Goal: Transaction & Acquisition: Book appointment/travel/reservation

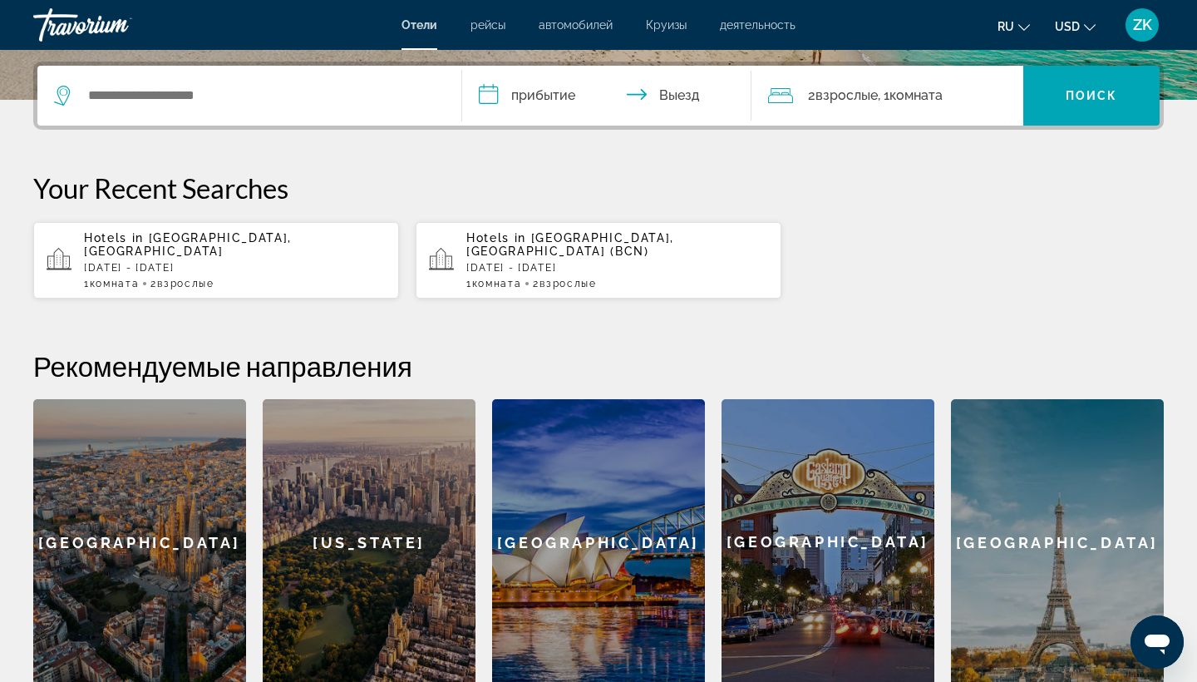
scroll to position [366, 0]
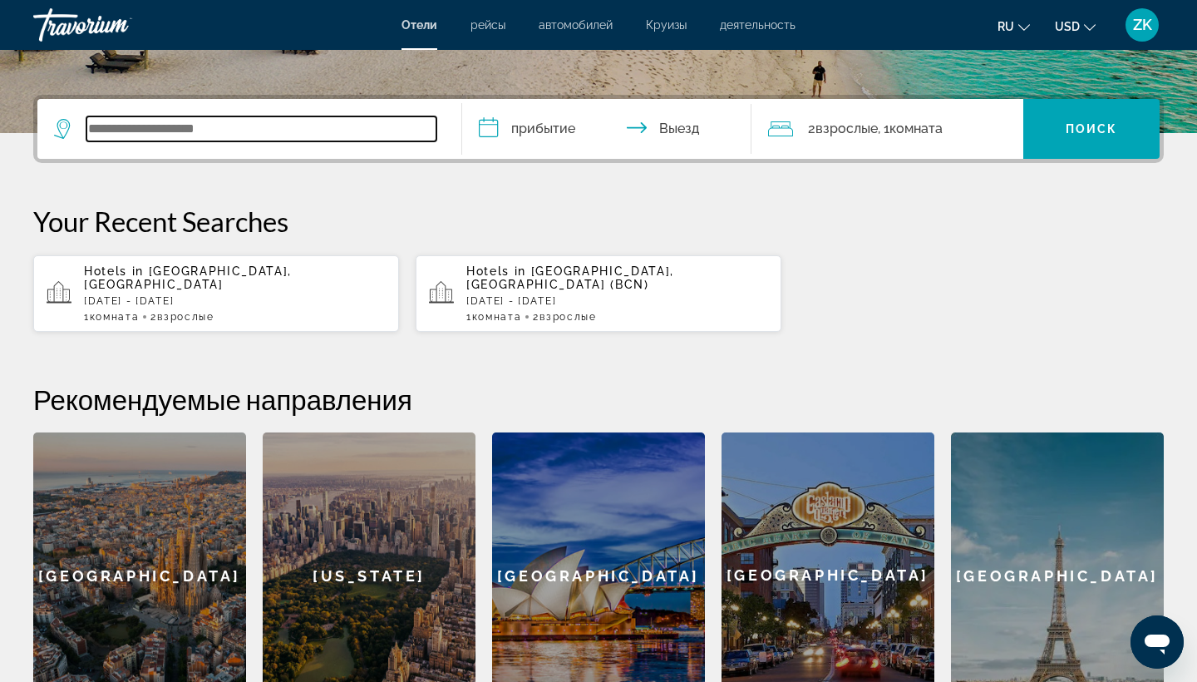
click at [275, 131] on input "Search widget" at bounding box center [261, 128] width 350 height 25
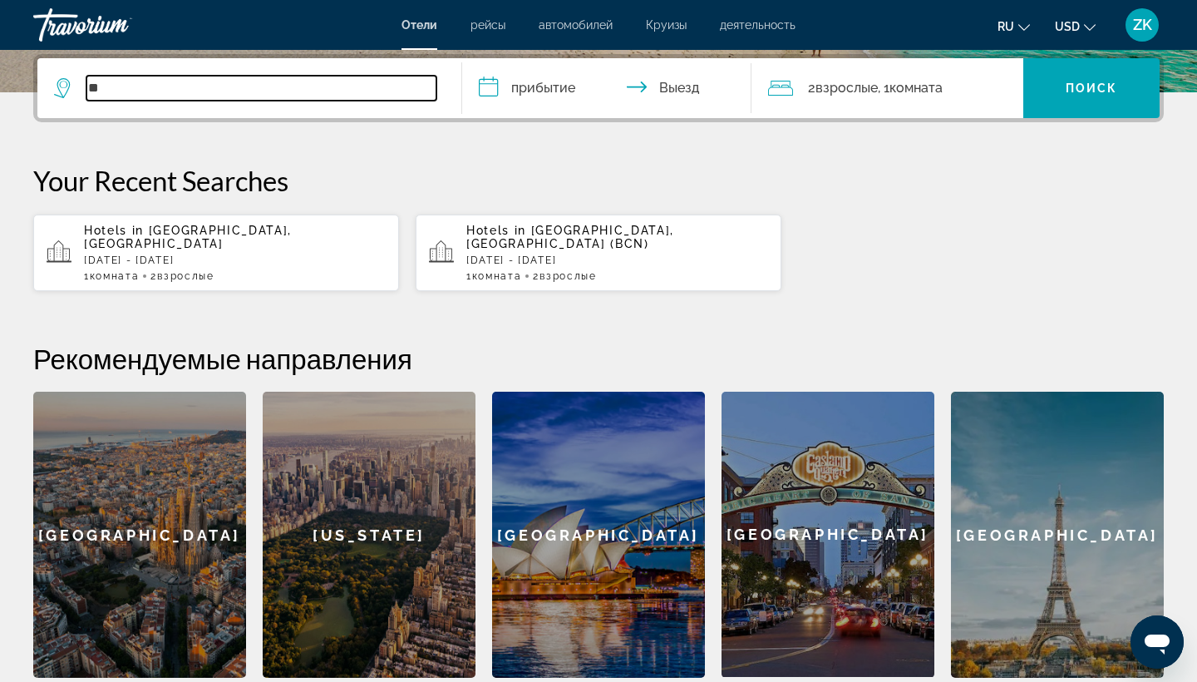
type input "*"
type input "********"
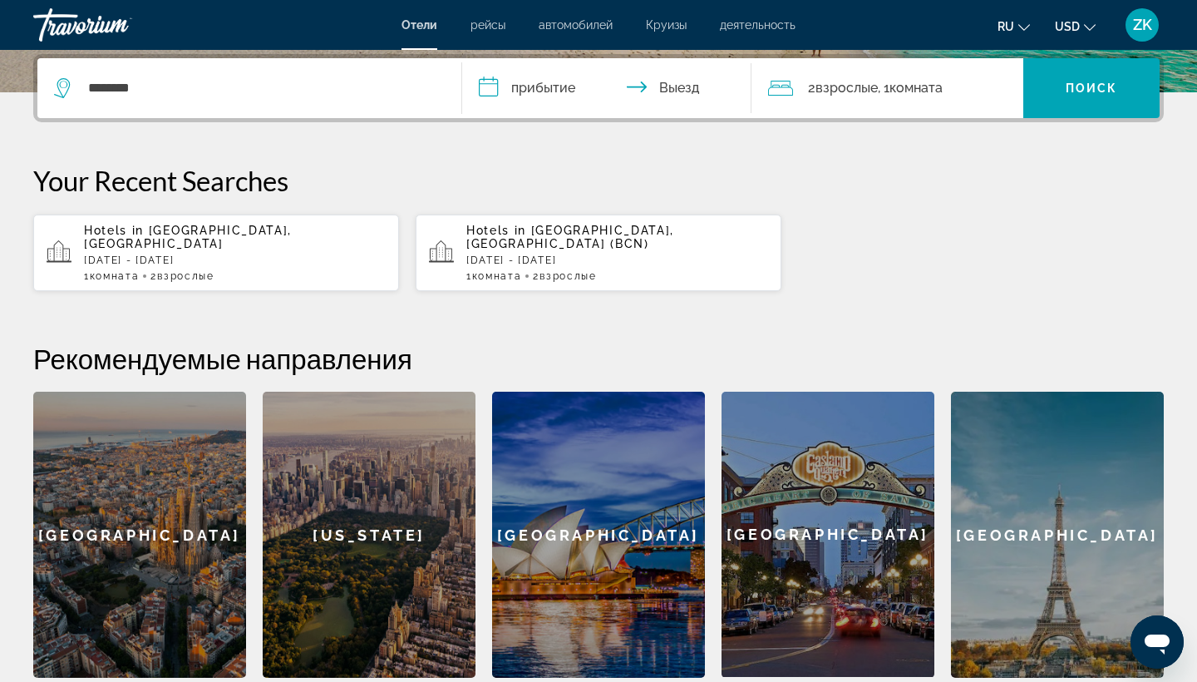
click at [545, 92] on input "**********" at bounding box center [610, 90] width 296 height 65
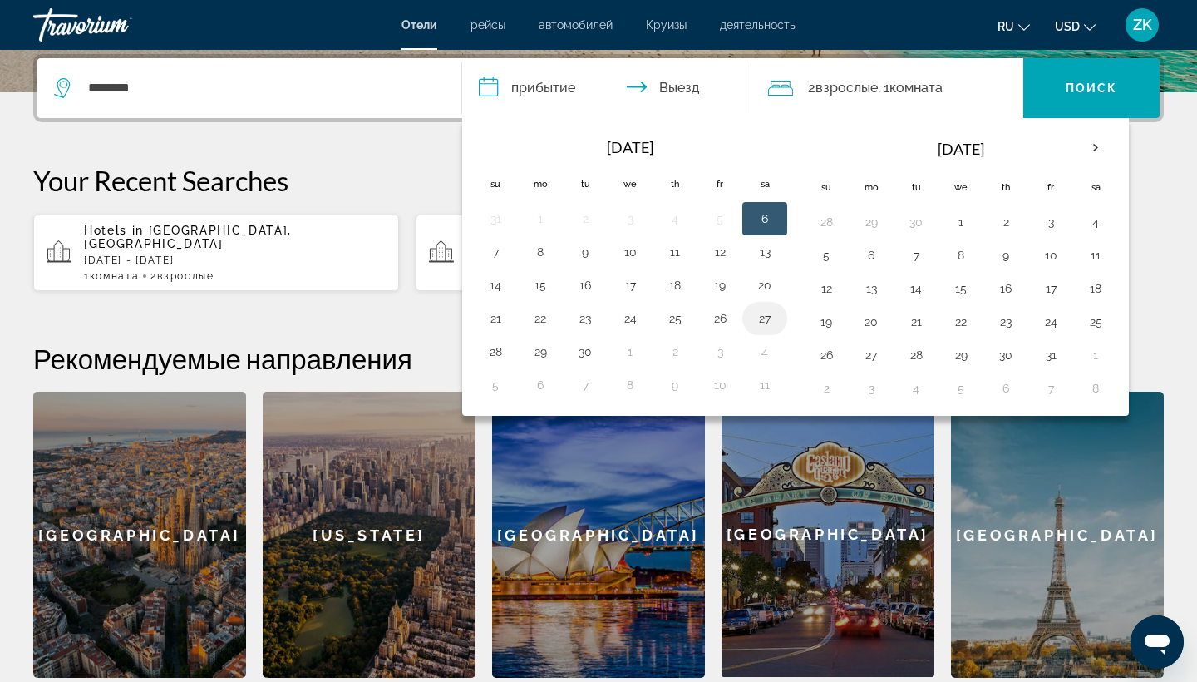
click at [764, 315] on button "27" at bounding box center [764, 318] width 27 height 23
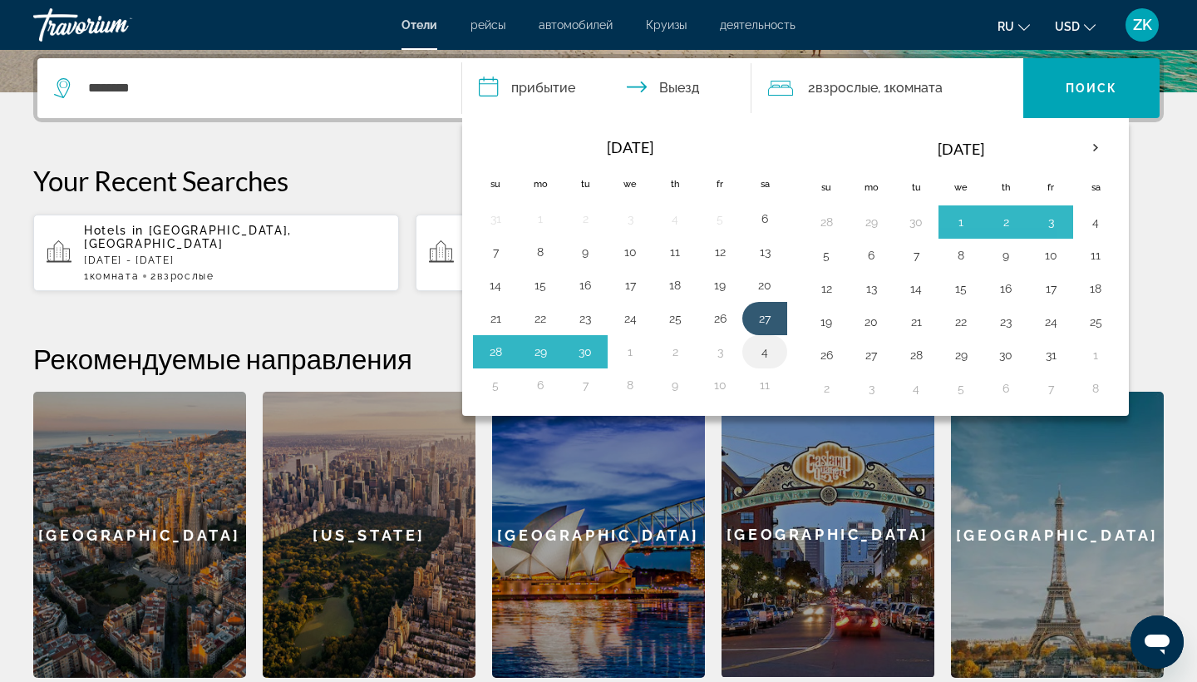
click at [765, 352] on button "4" at bounding box center [764, 351] width 27 height 23
type input "**********"
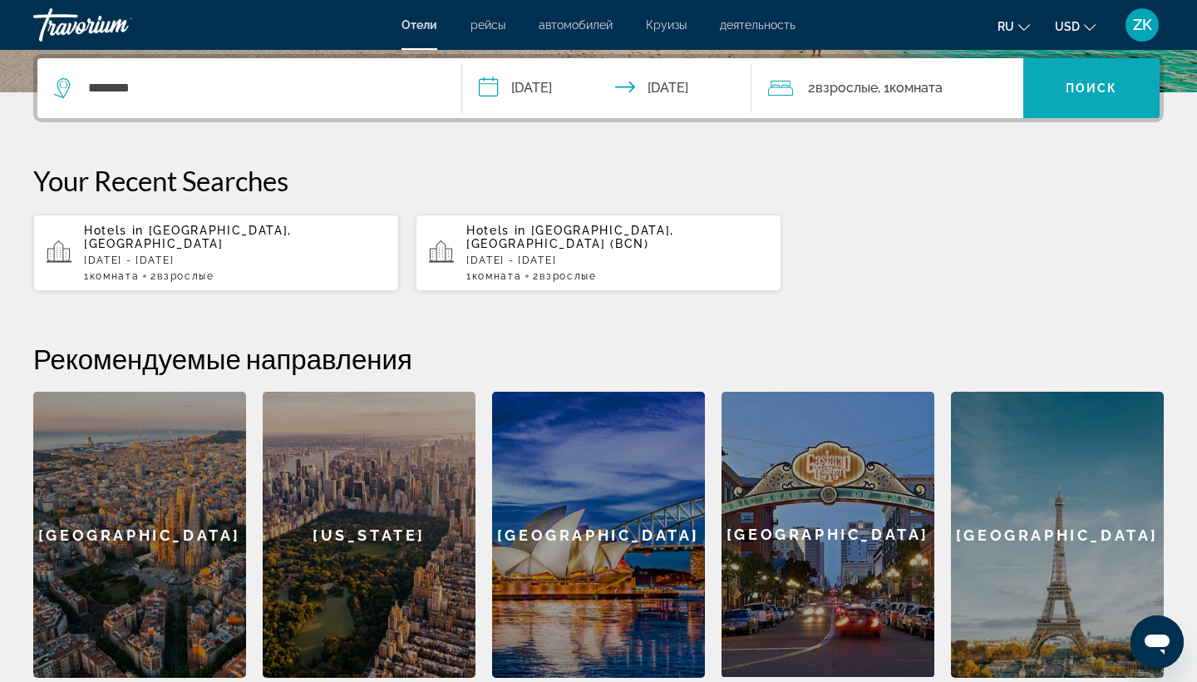
click at [1089, 98] on span "Search widget" at bounding box center [1091, 88] width 136 height 40
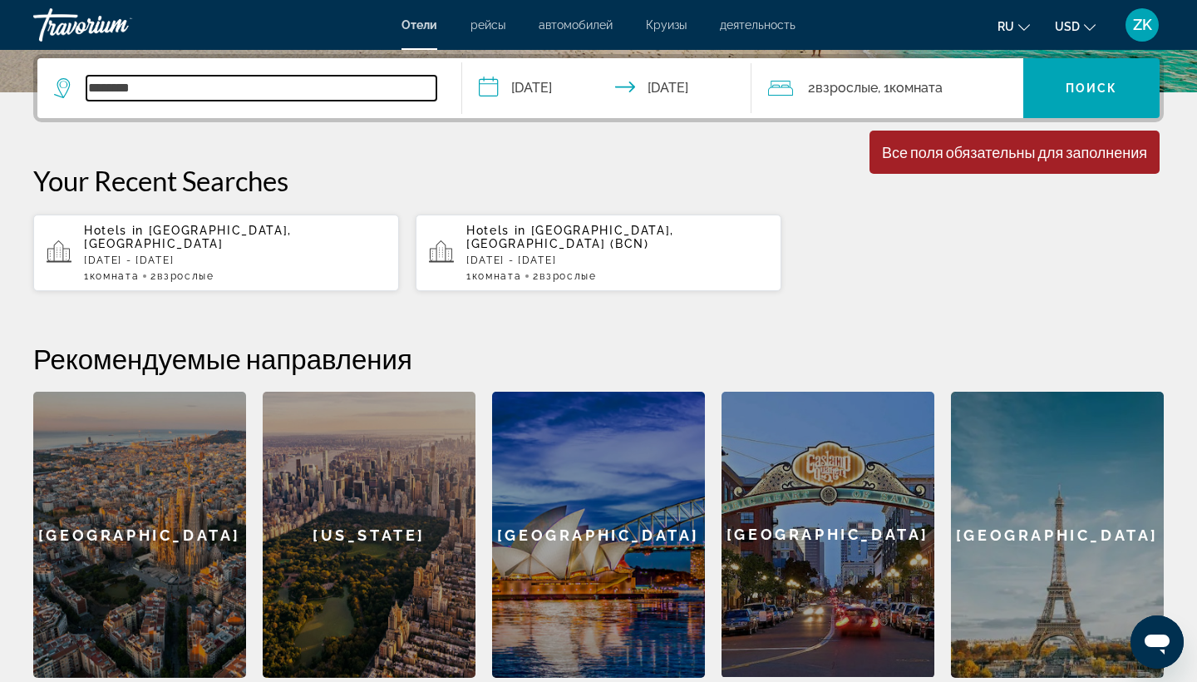
click at [214, 89] on input "********" at bounding box center [261, 88] width 350 height 25
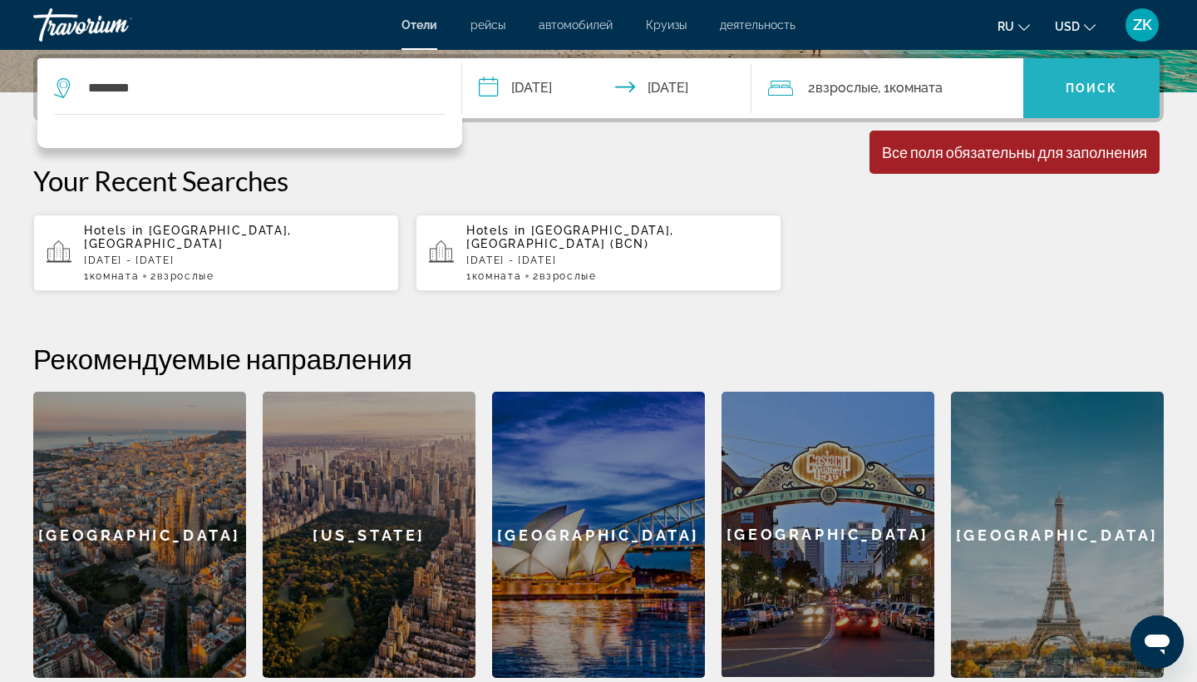
click at [1087, 99] on span "Search widget" at bounding box center [1091, 88] width 136 height 40
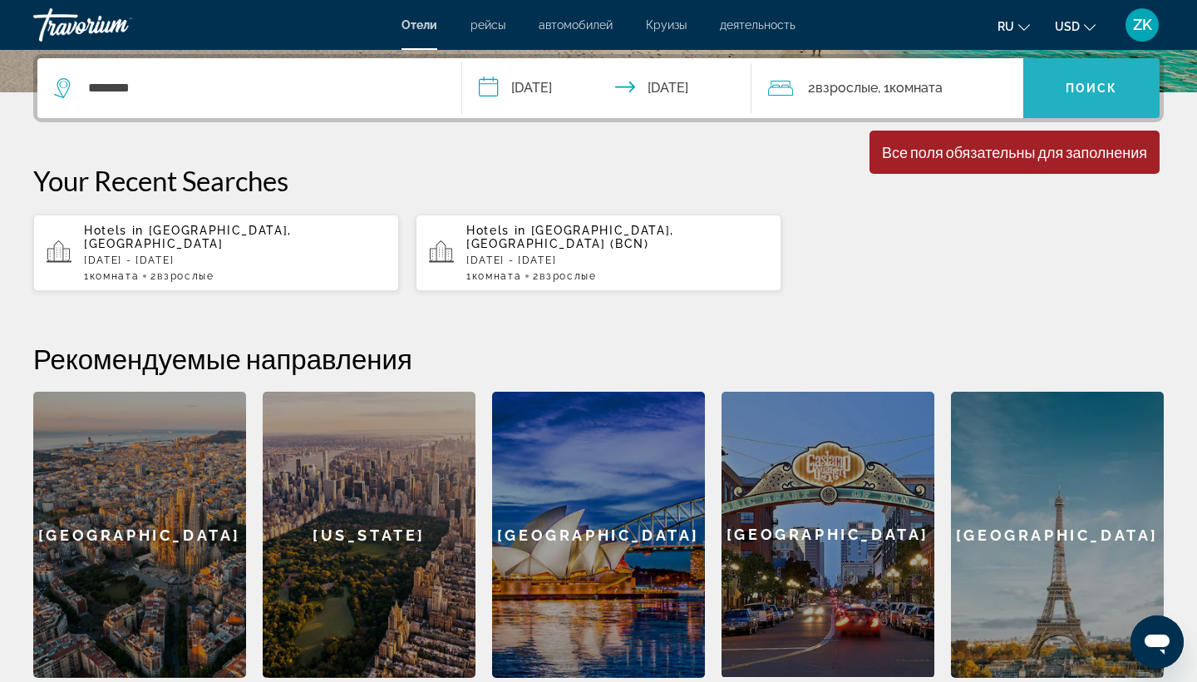
click at [1087, 99] on span "Search widget" at bounding box center [1091, 88] width 136 height 40
click at [1100, 160] on div "Все поля обязательны для заполнения" at bounding box center [1014, 152] width 265 height 18
click at [1075, 93] on span "Поиск" at bounding box center [1091, 87] width 52 height 13
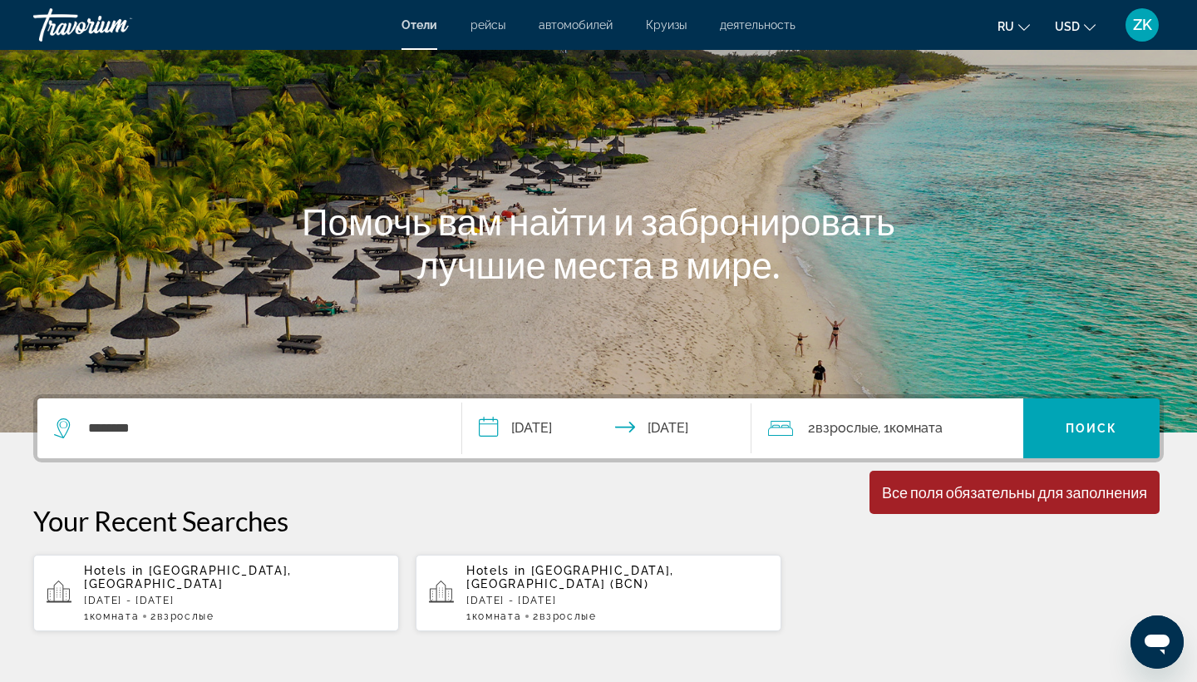
scroll to position [100, 0]
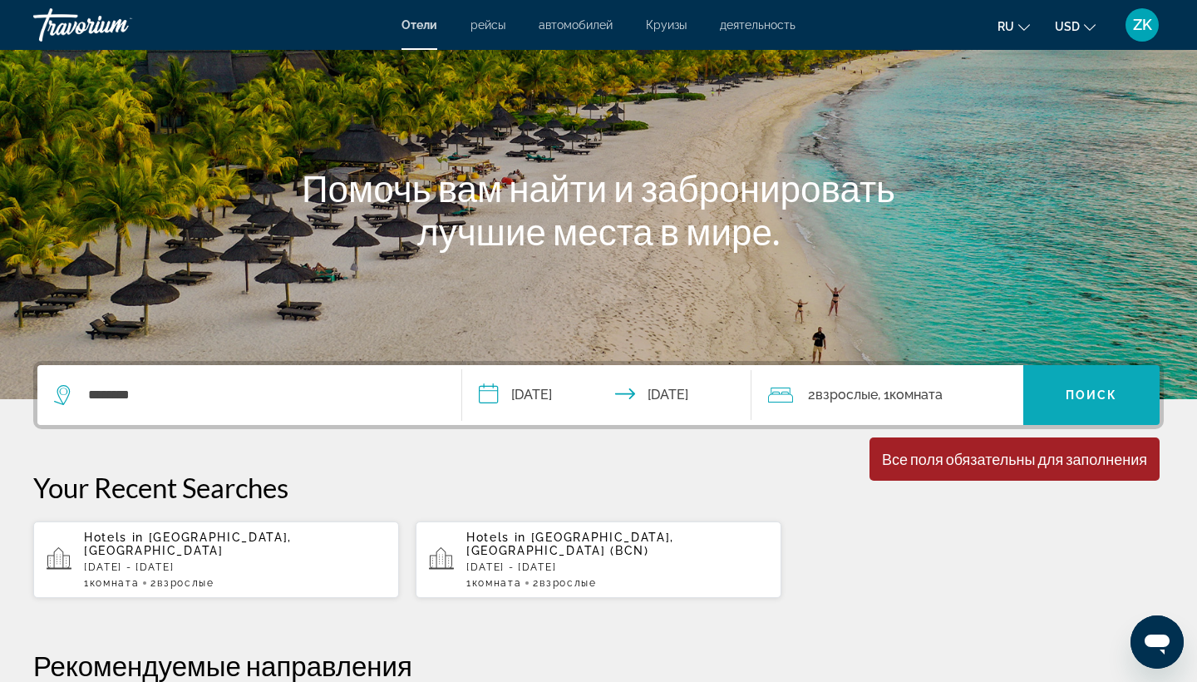
click at [1084, 402] on span "Search widget" at bounding box center [1091, 395] width 136 height 40
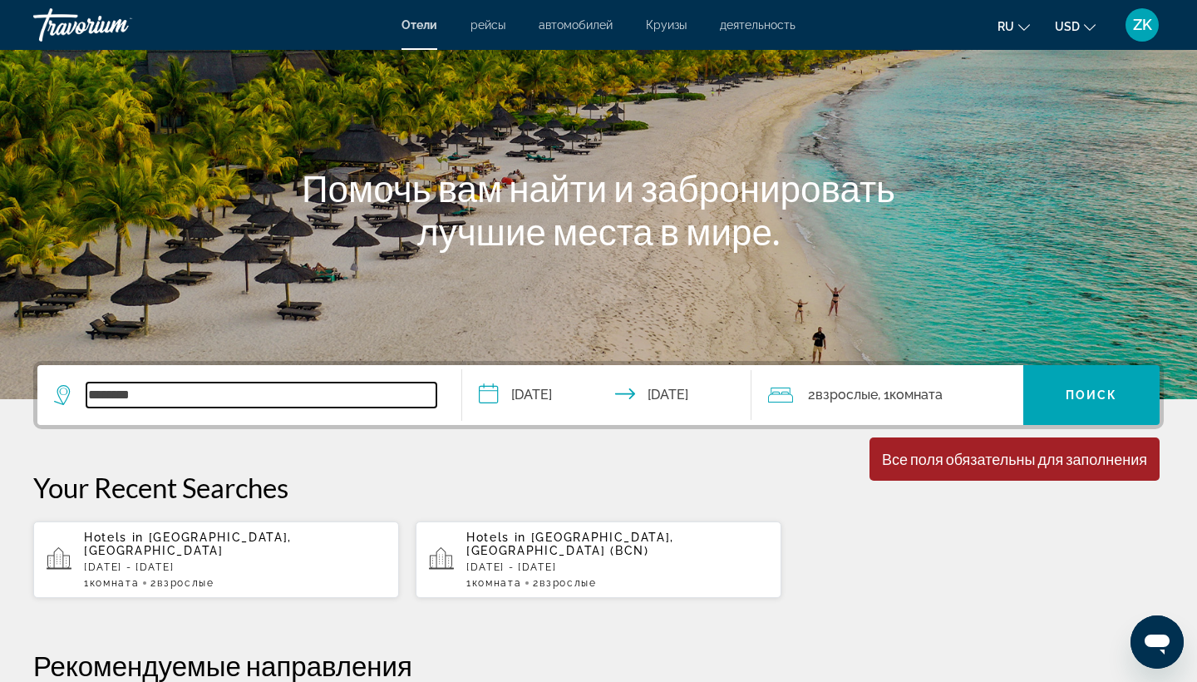
click at [195, 392] on input "********" at bounding box center [261, 394] width 350 height 25
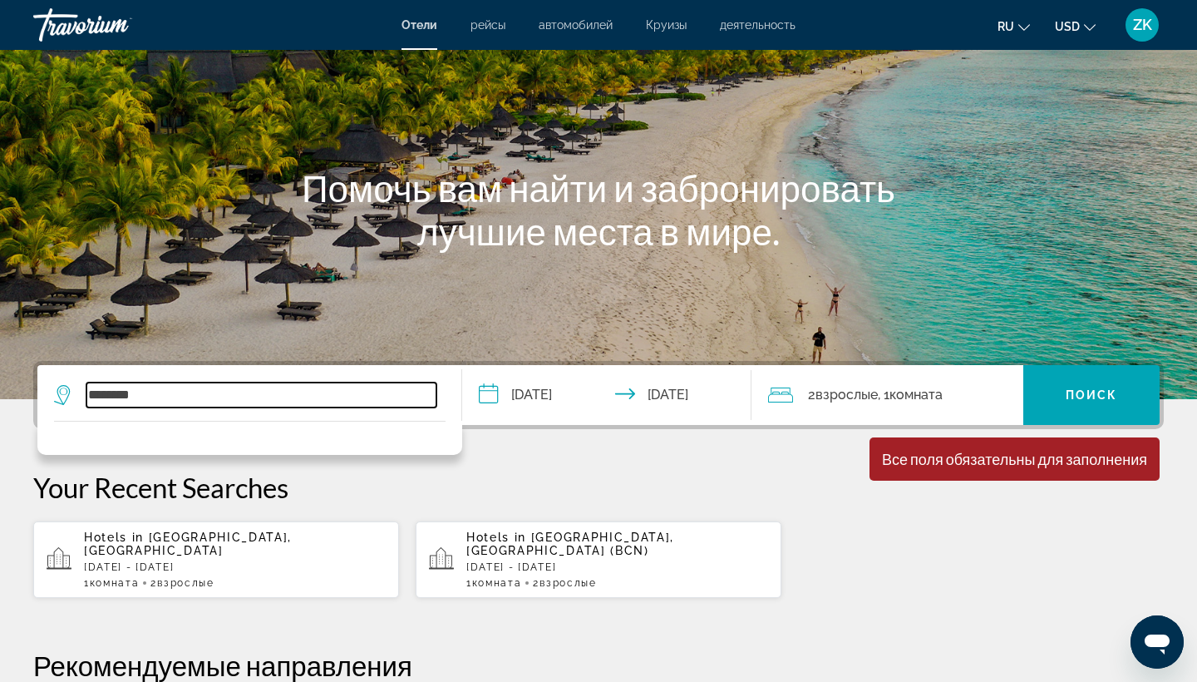
scroll to position [406, 0]
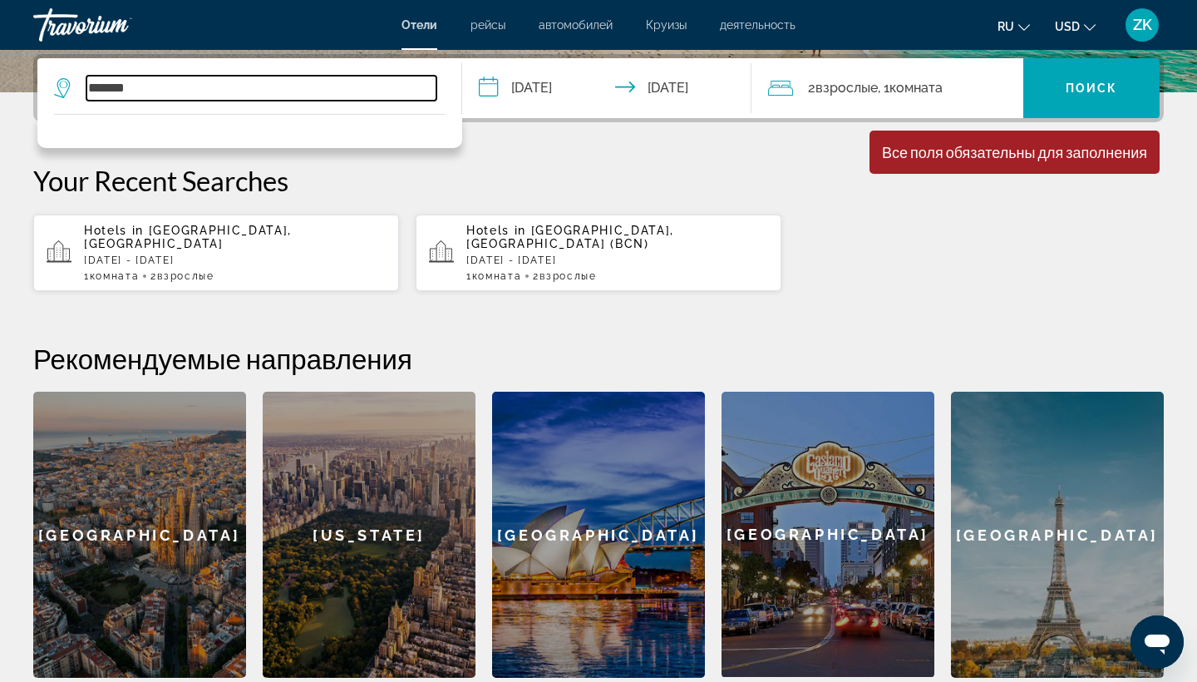
type input "********"
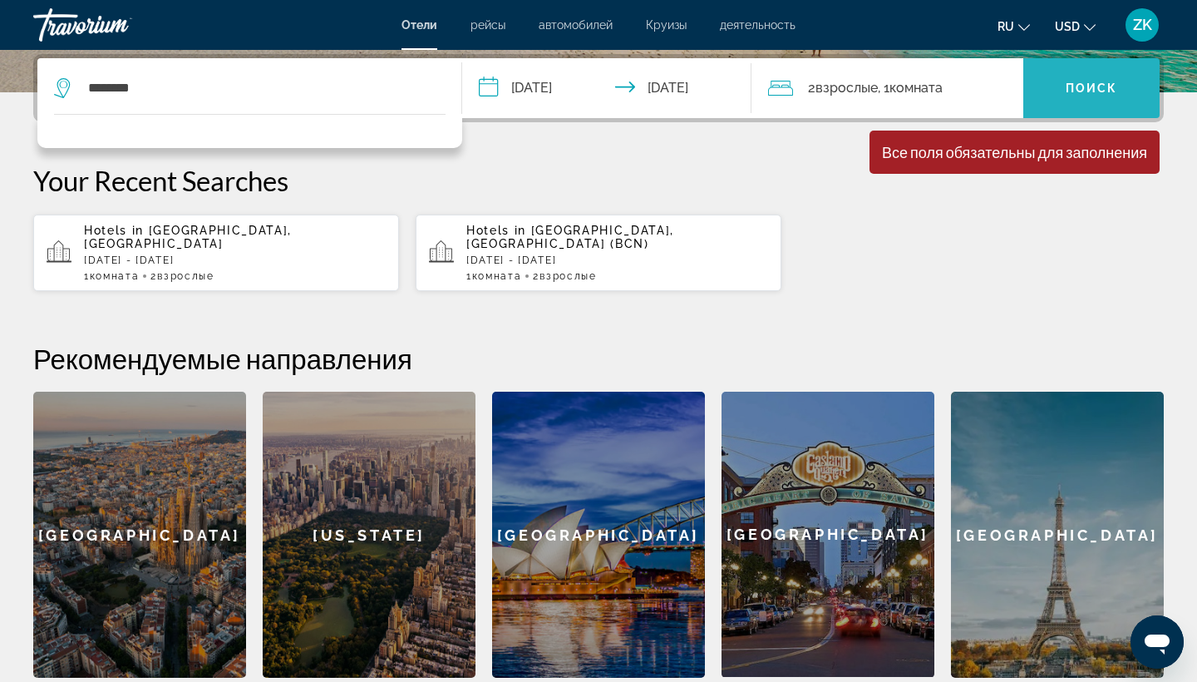
click at [1089, 91] on span "Поиск" at bounding box center [1091, 87] width 52 height 13
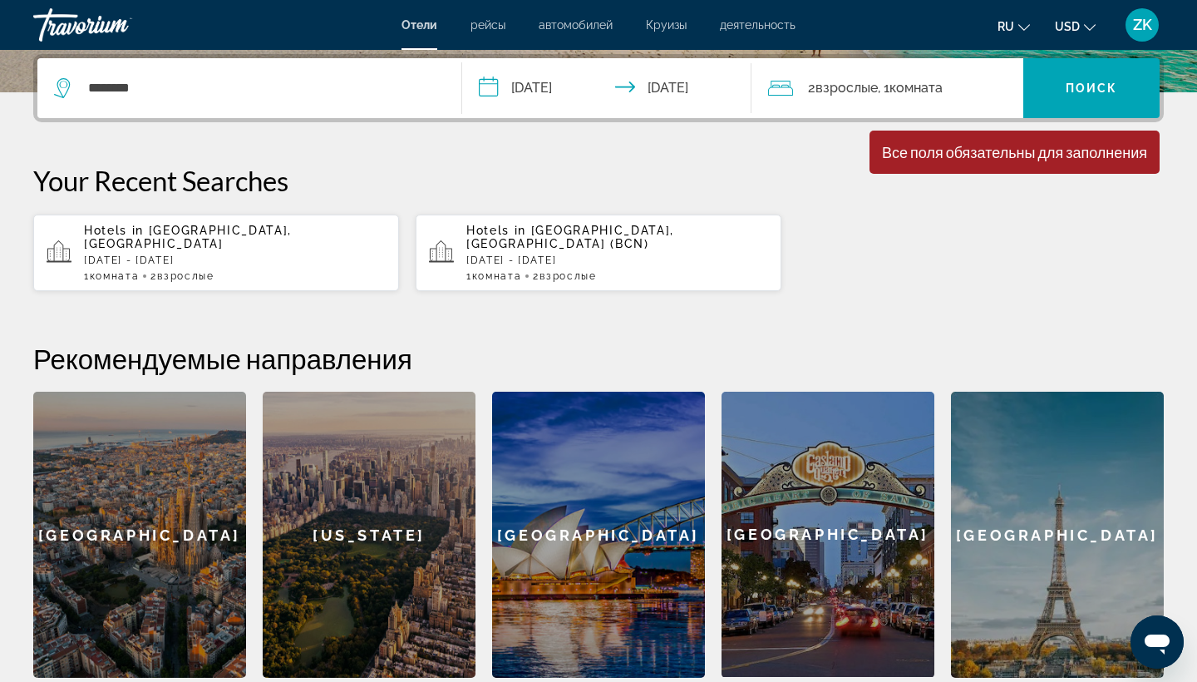
click at [1037, 150] on div "Все поля обязательны для заполнения" at bounding box center [1014, 152] width 265 height 18
click at [1093, 95] on span "Search widget" at bounding box center [1091, 88] width 136 height 40
click at [186, 102] on div "********" at bounding box center [249, 88] width 391 height 60
click at [147, 235] on span "Hotels in" at bounding box center [116, 230] width 65 height 13
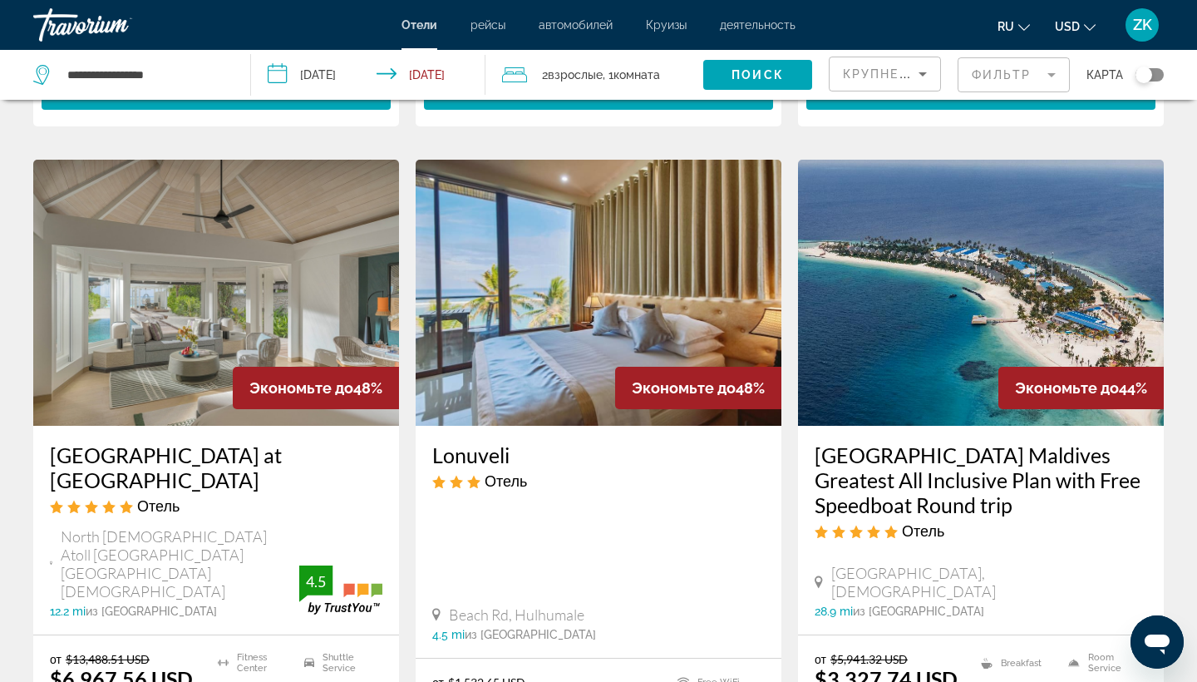
scroll to position [698, 0]
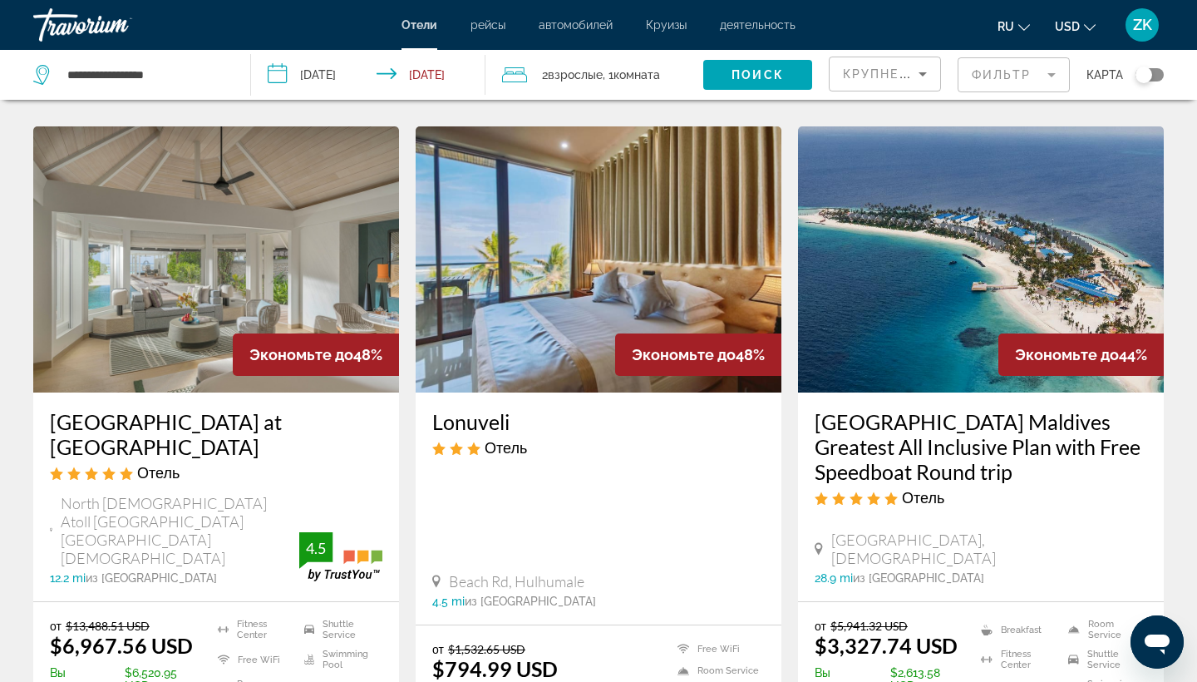
click at [532, 244] on img "Main content" at bounding box center [599, 259] width 366 height 266
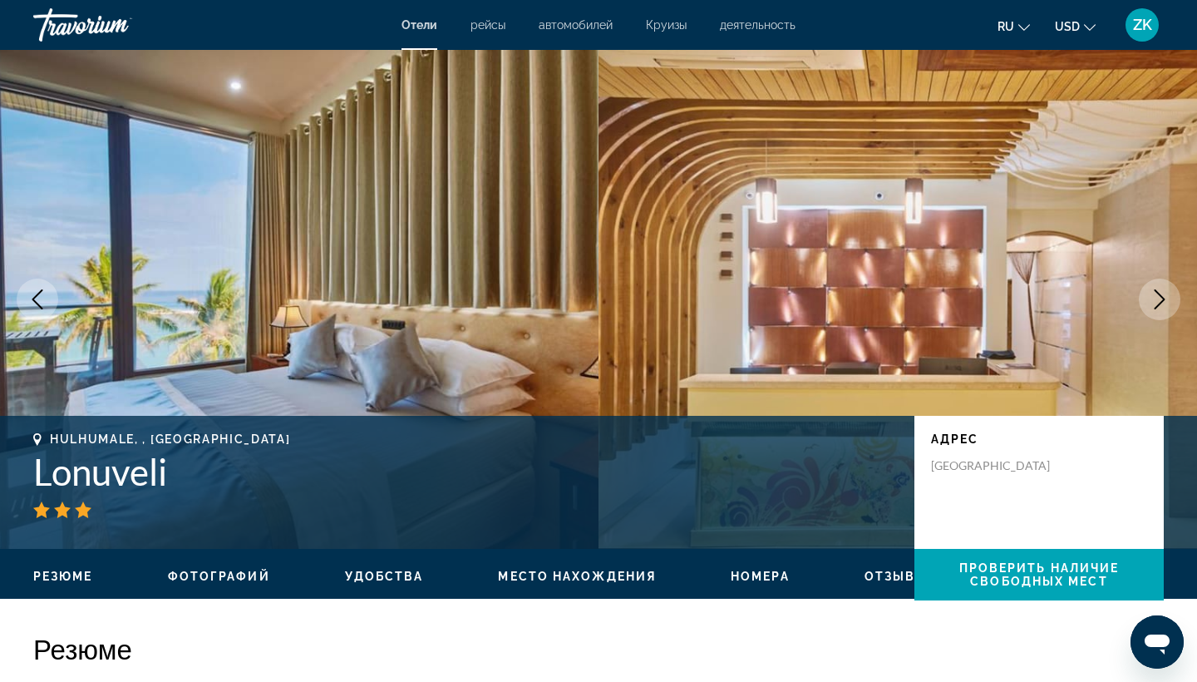
click at [1149, 289] on button "Next image" at bounding box center [1160, 299] width 42 height 42
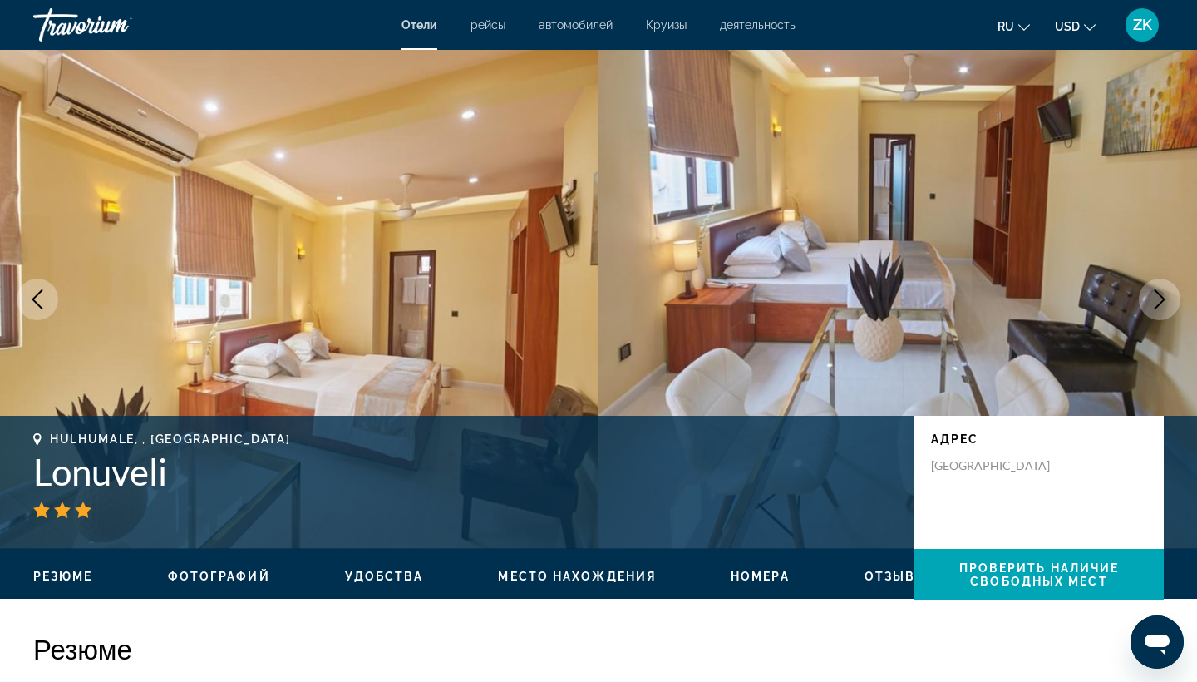
click at [1161, 303] on icon "Next image" at bounding box center [1159, 299] width 11 height 20
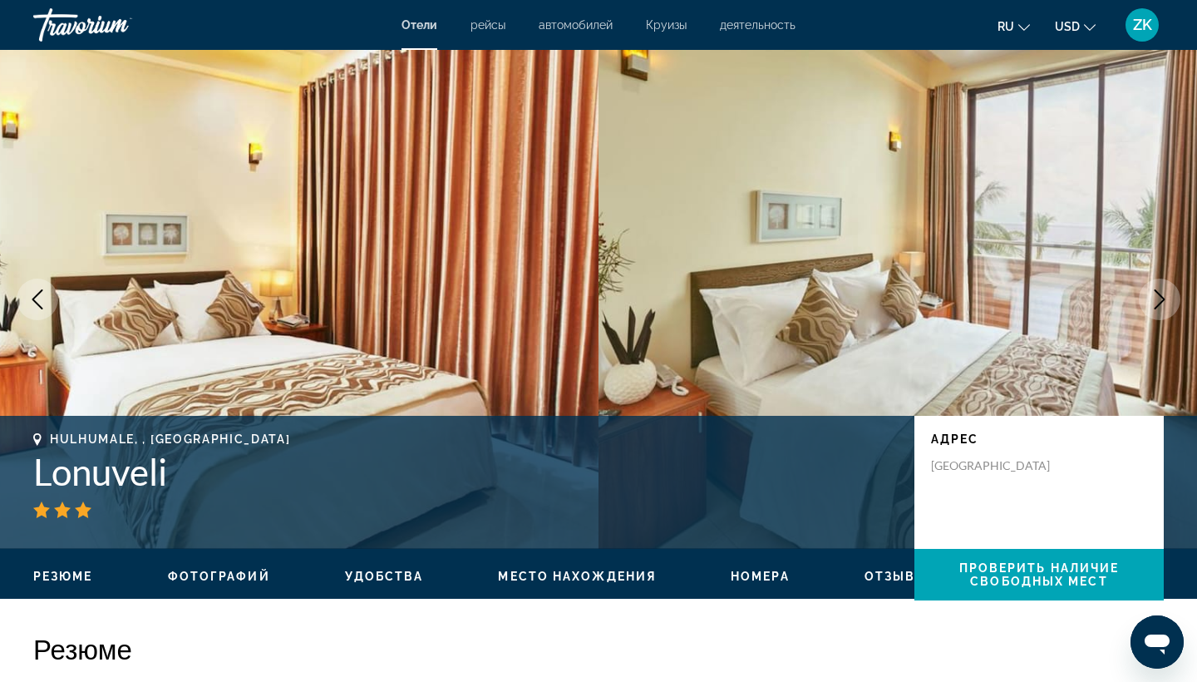
click at [1159, 302] on icon "Next image" at bounding box center [1159, 299] width 20 height 20
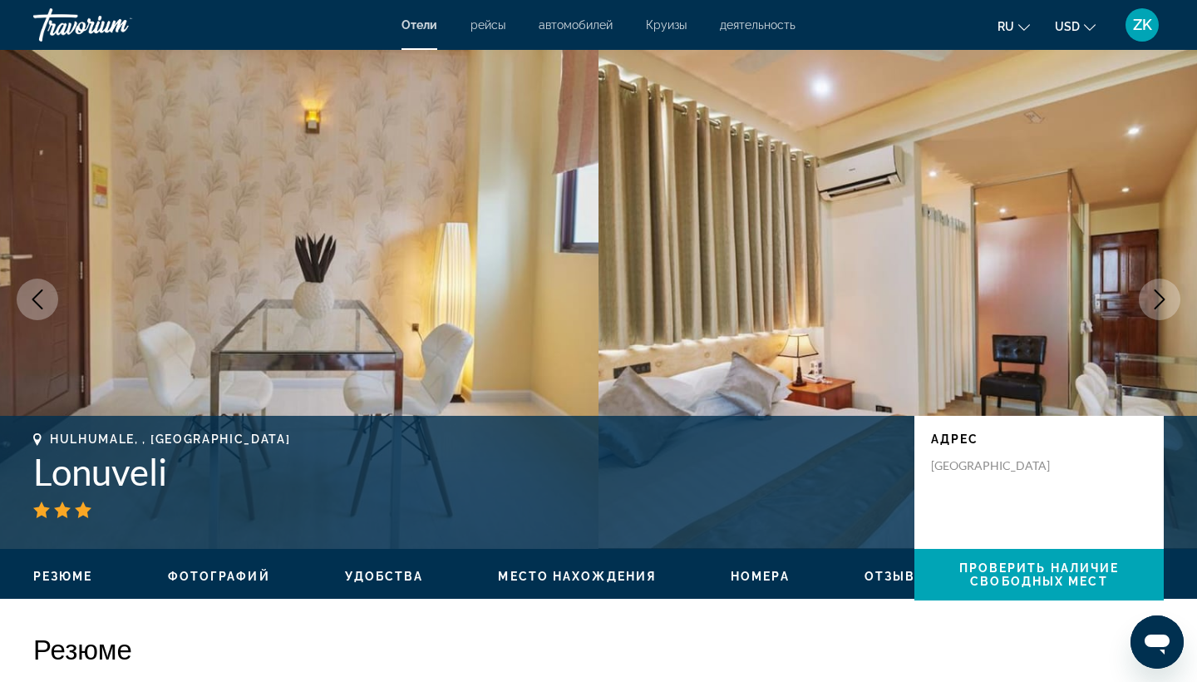
click at [1159, 302] on icon "Next image" at bounding box center [1159, 299] width 20 height 20
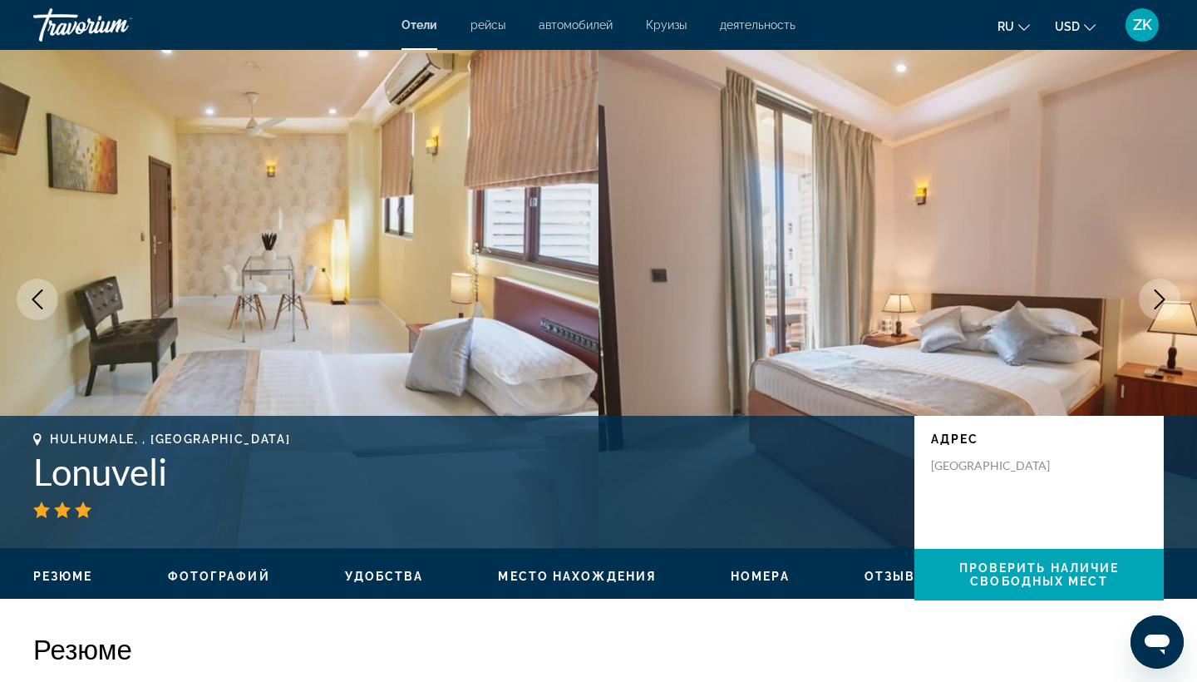
click at [1159, 302] on icon "Next image" at bounding box center [1159, 299] width 20 height 20
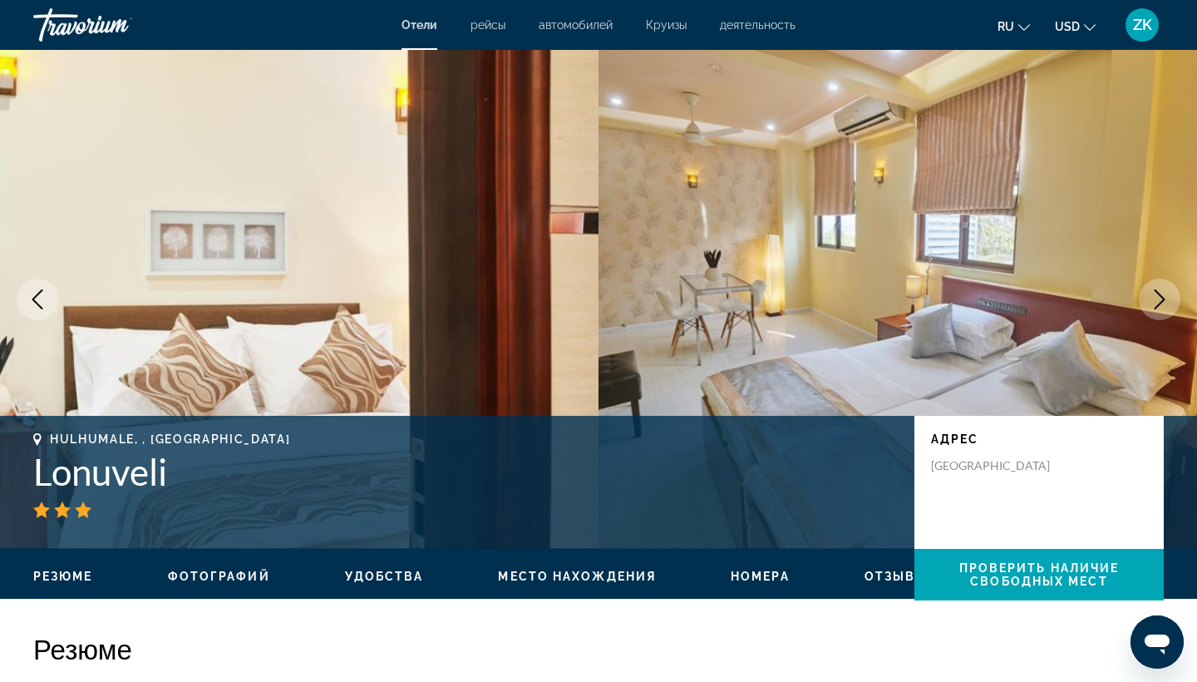
click at [1159, 302] on icon "Next image" at bounding box center [1159, 299] width 20 height 20
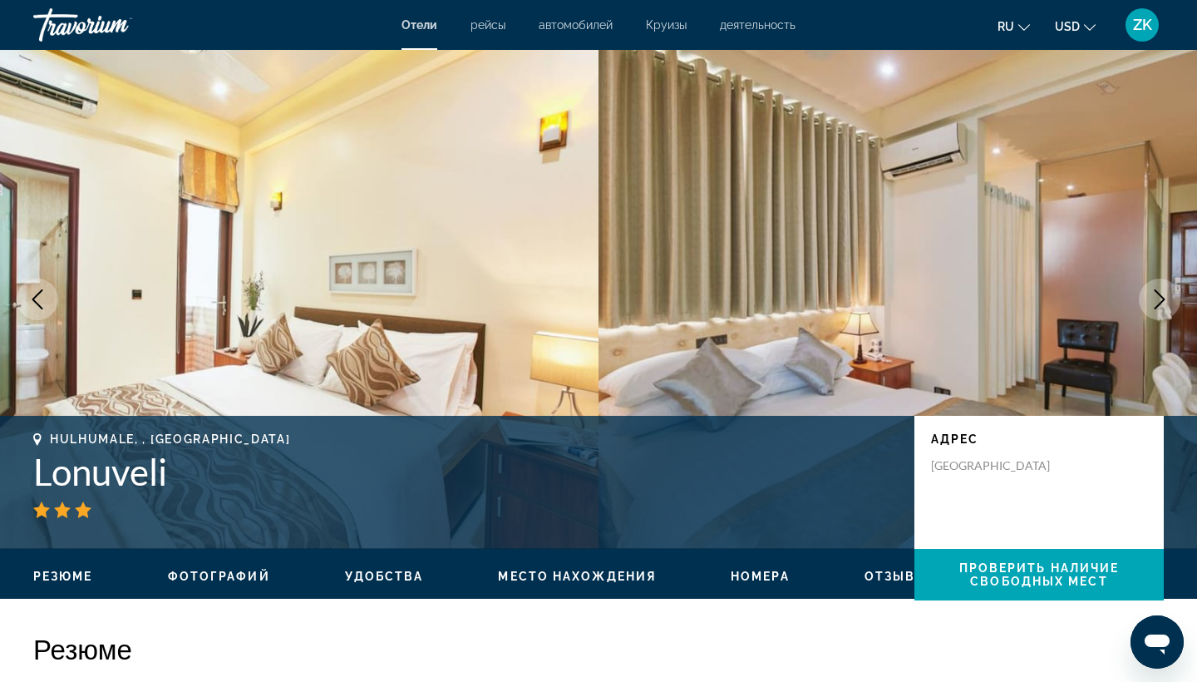
click at [1159, 302] on icon "Next image" at bounding box center [1159, 299] width 20 height 20
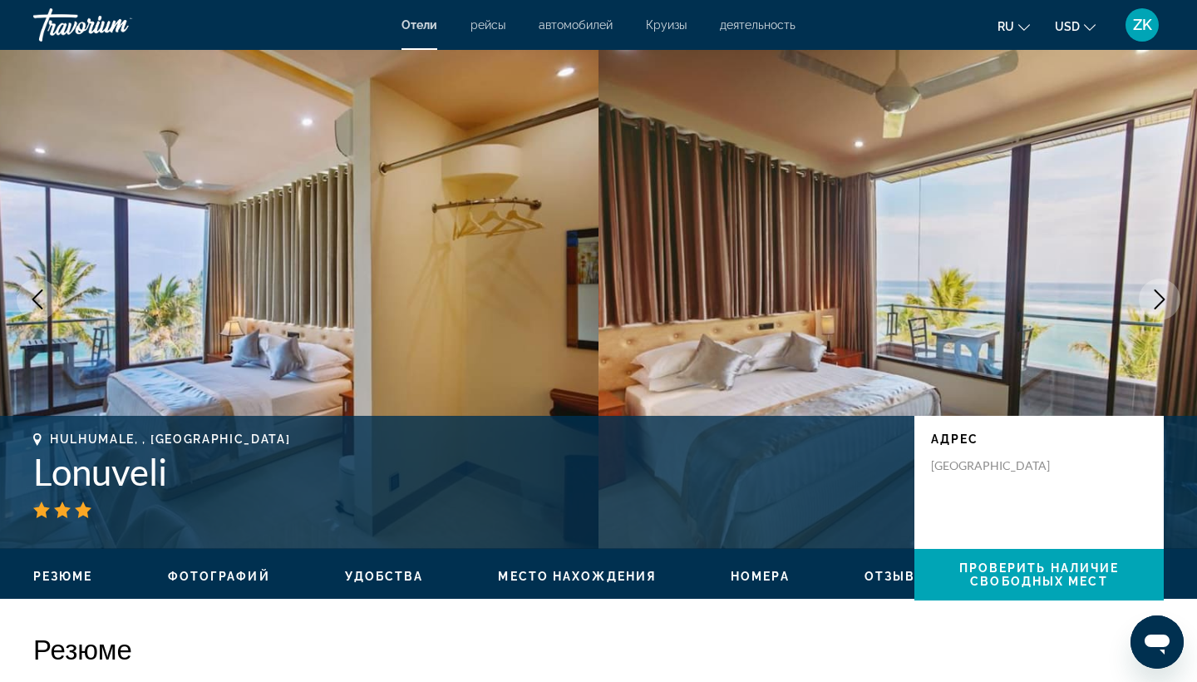
click at [1159, 302] on icon "Next image" at bounding box center [1159, 299] width 20 height 20
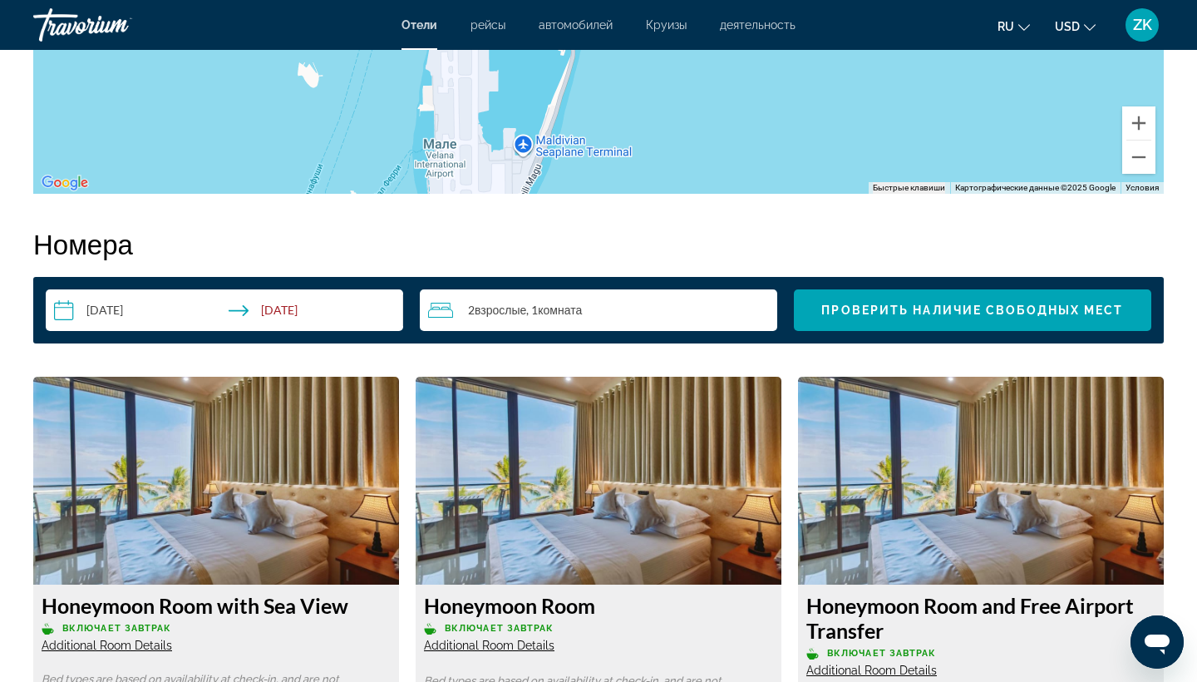
scroll to position [1937, 0]
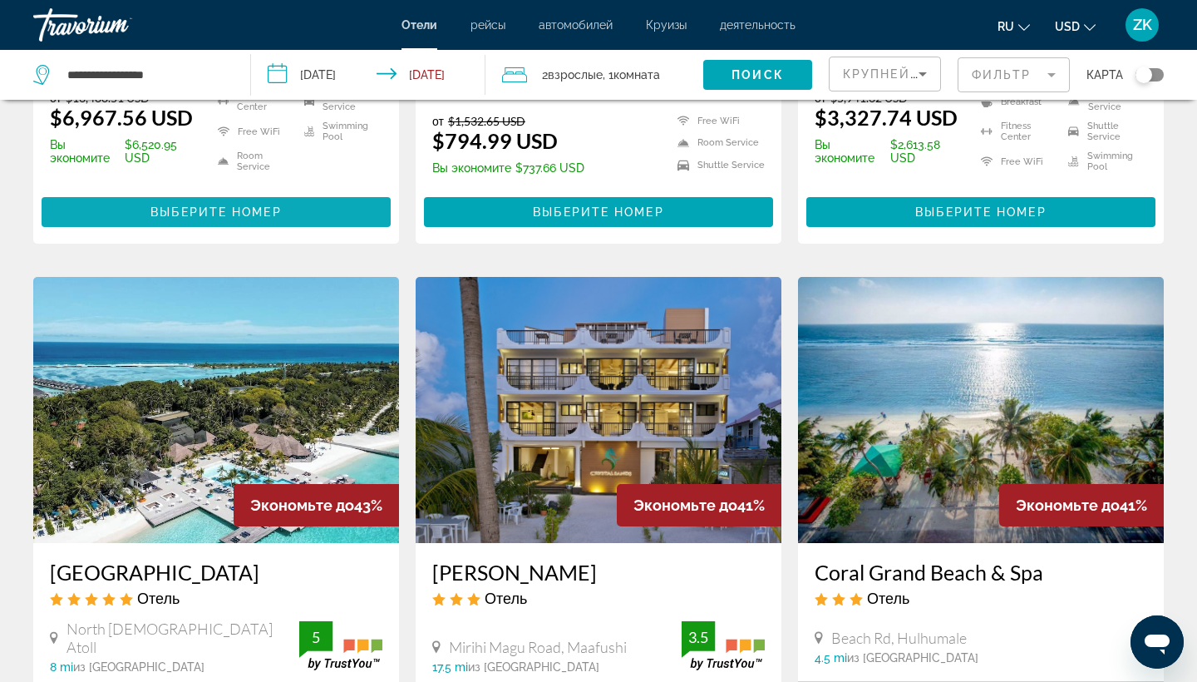
scroll to position [1259, 0]
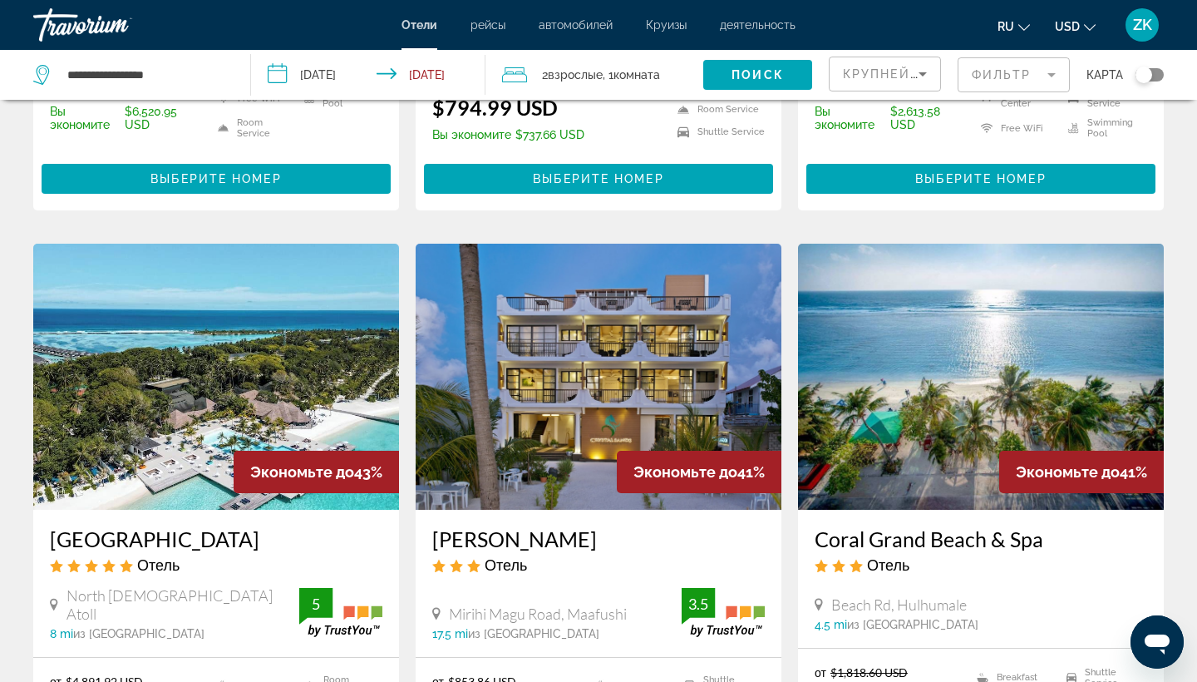
click at [920, 267] on img "Main content" at bounding box center [981, 377] width 366 height 266
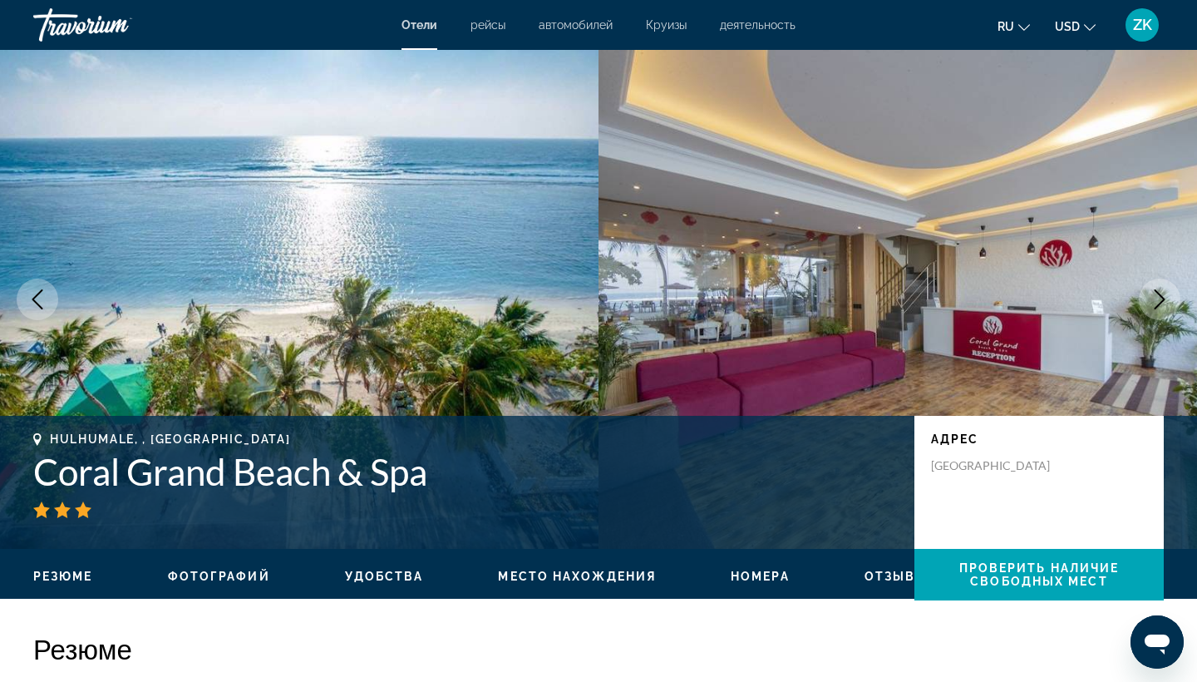
click at [1153, 308] on icon "Next image" at bounding box center [1159, 299] width 20 height 20
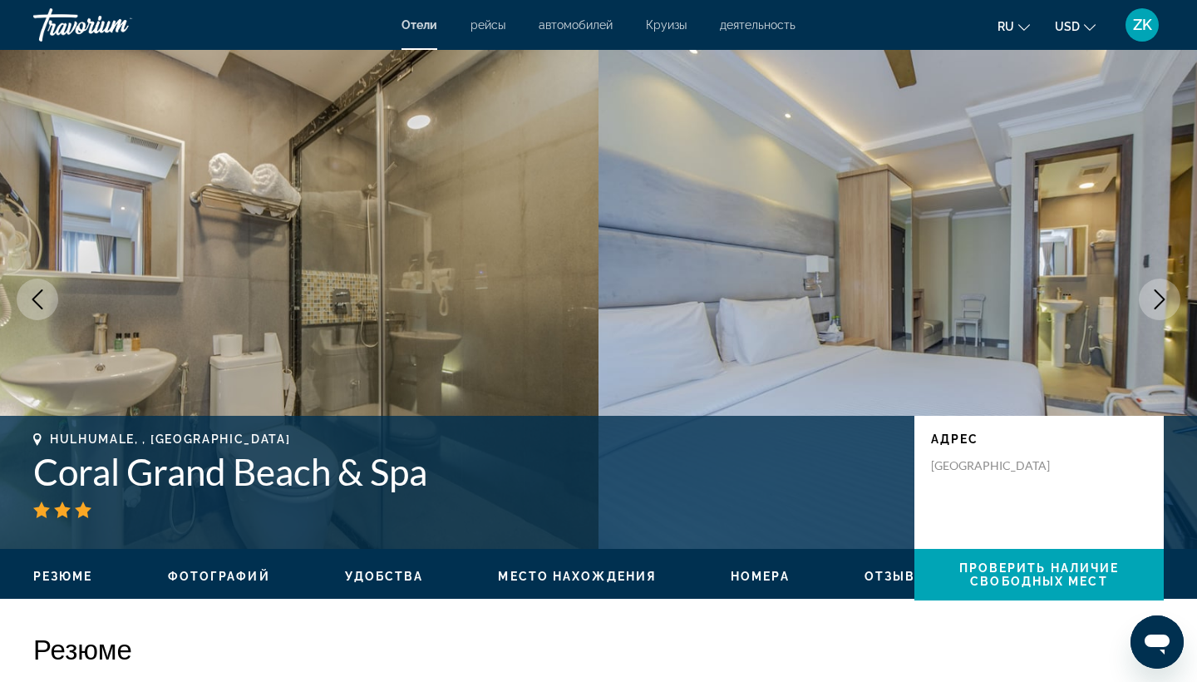
click at [1153, 308] on icon "Next image" at bounding box center [1159, 299] width 20 height 20
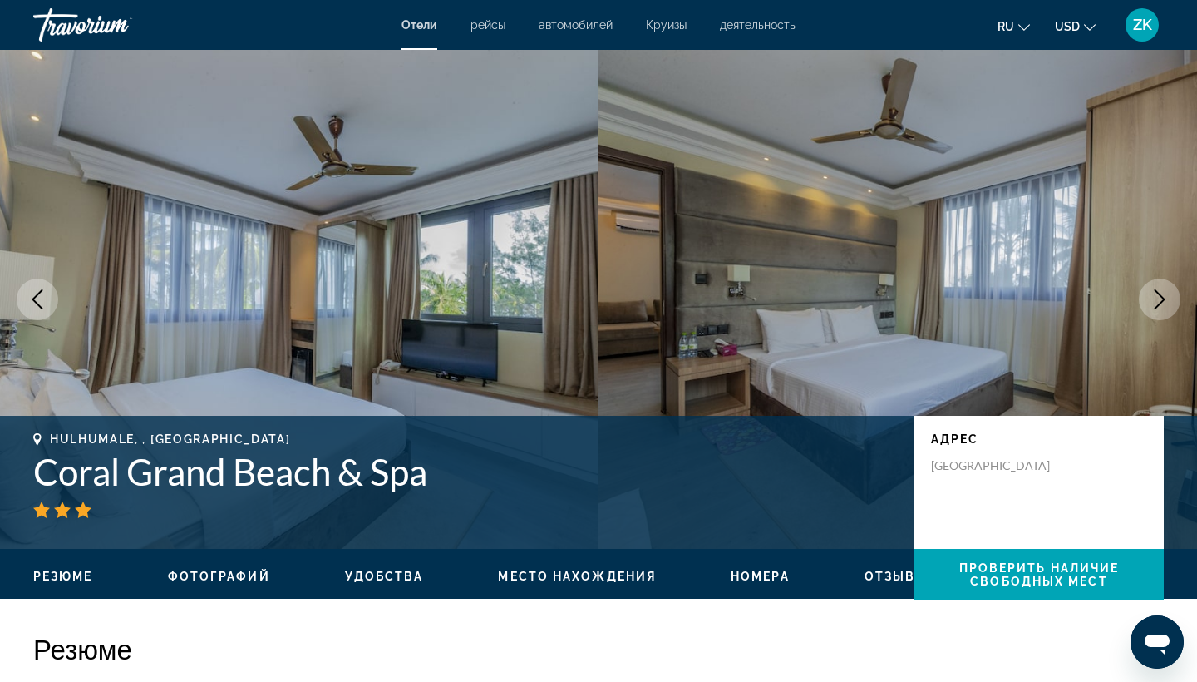
click at [1153, 308] on icon "Next image" at bounding box center [1159, 299] width 20 height 20
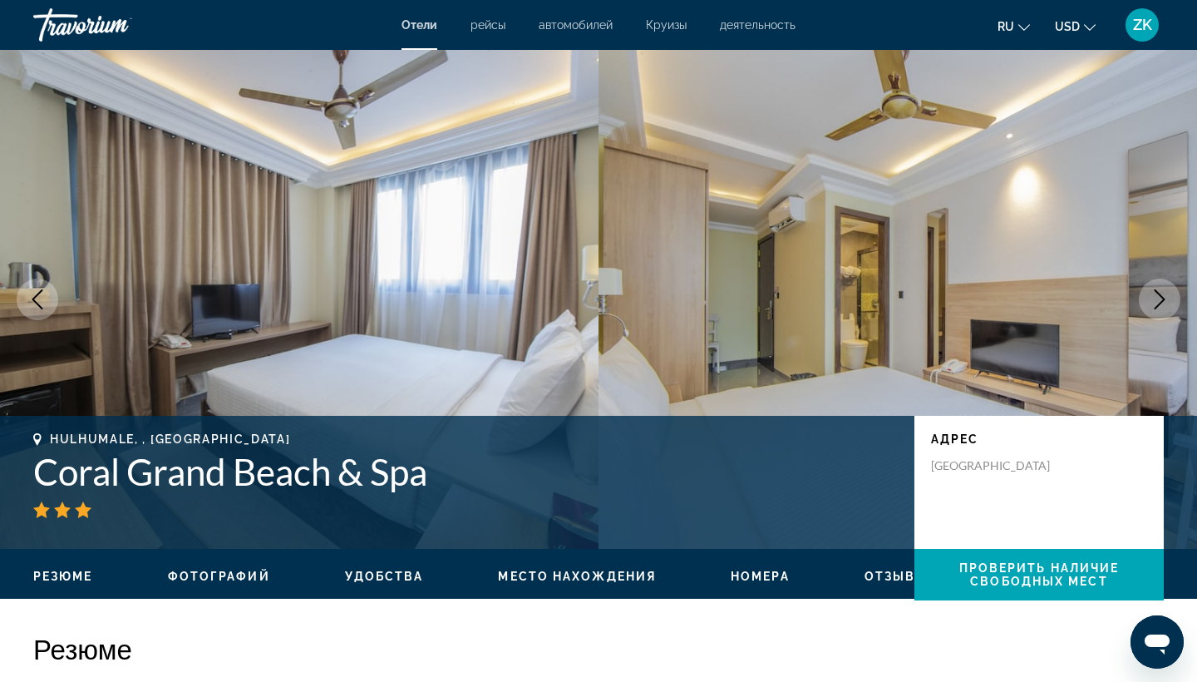
click at [1153, 308] on icon "Next image" at bounding box center [1159, 299] width 20 height 20
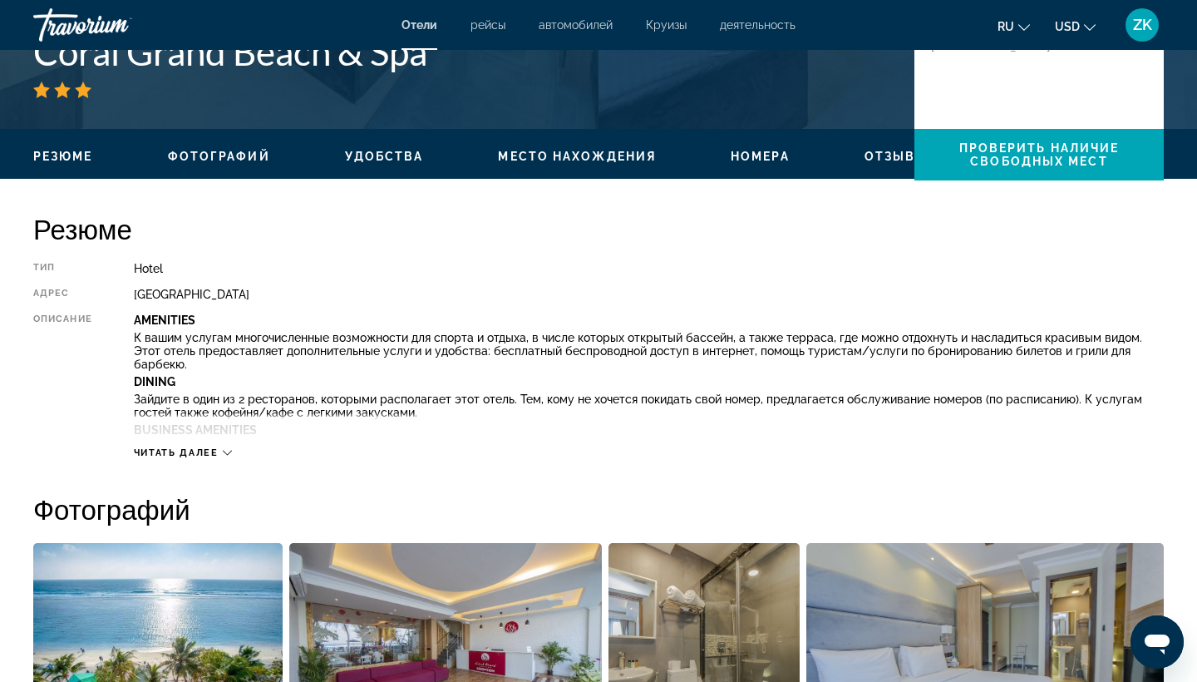
scroll to position [456, 0]
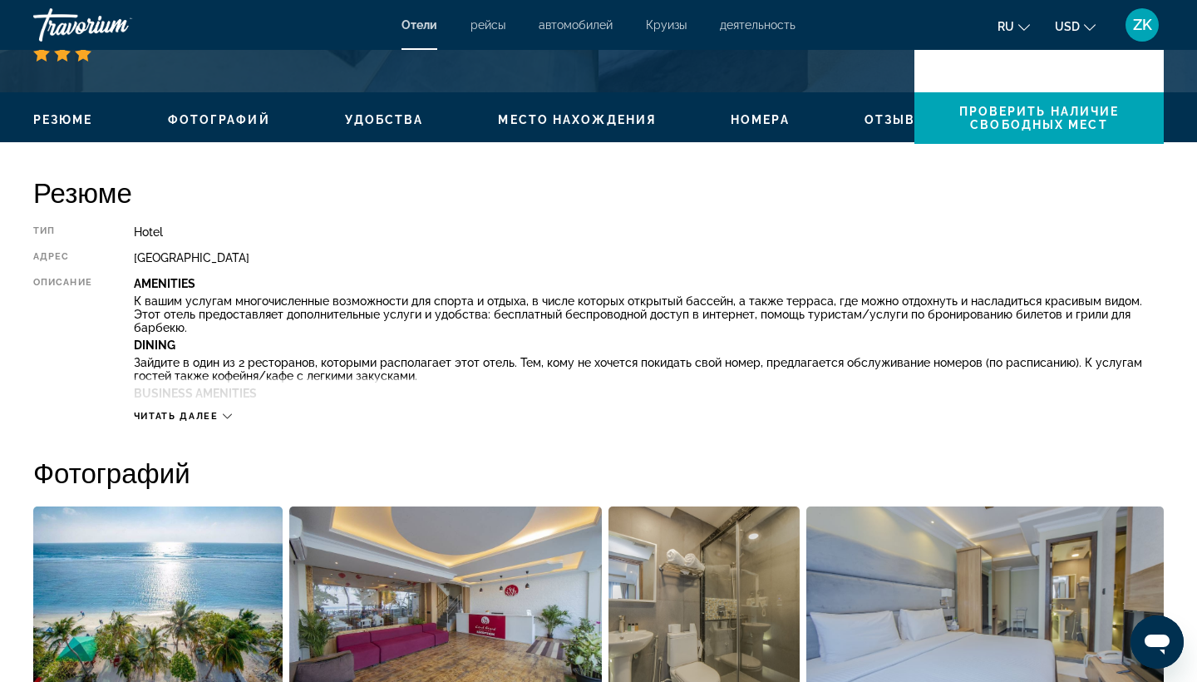
click at [1007, 26] on span "ru" at bounding box center [1005, 26] width 17 height 13
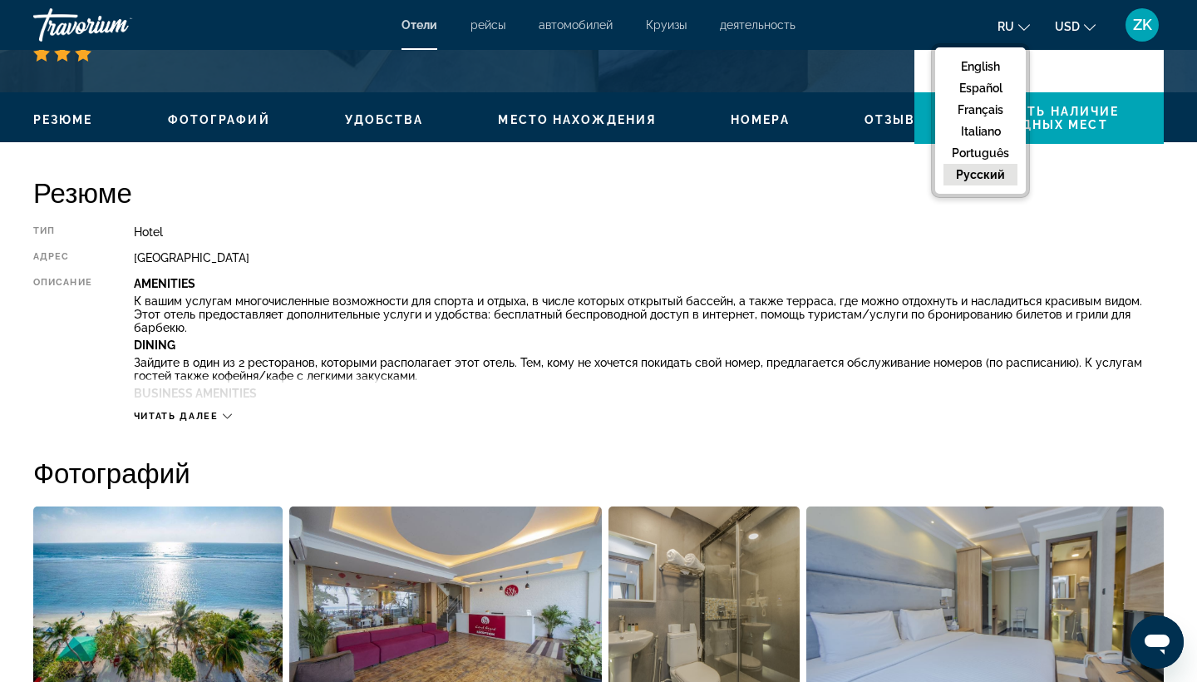
click at [980, 185] on button "русский" at bounding box center [980, 175] width 74 height 22
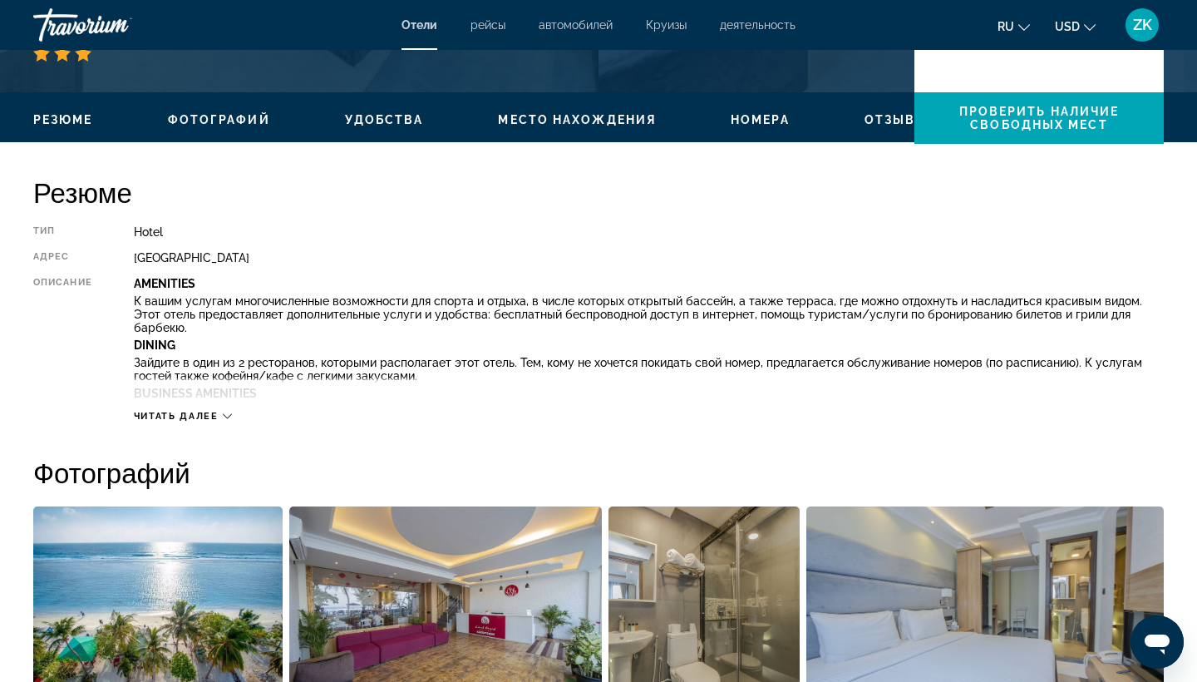
click at [175, 417] on span "Читать далее" at bounding box center [176, 416] width 85 height 11
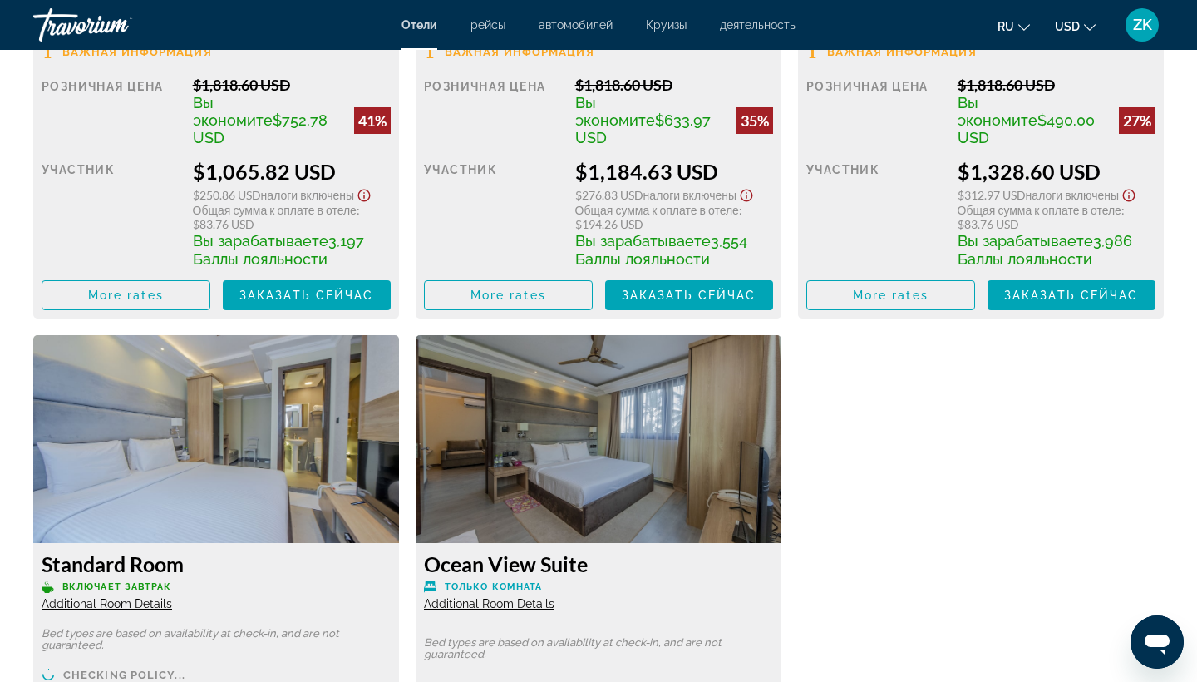
scroll to position [3233, 0]
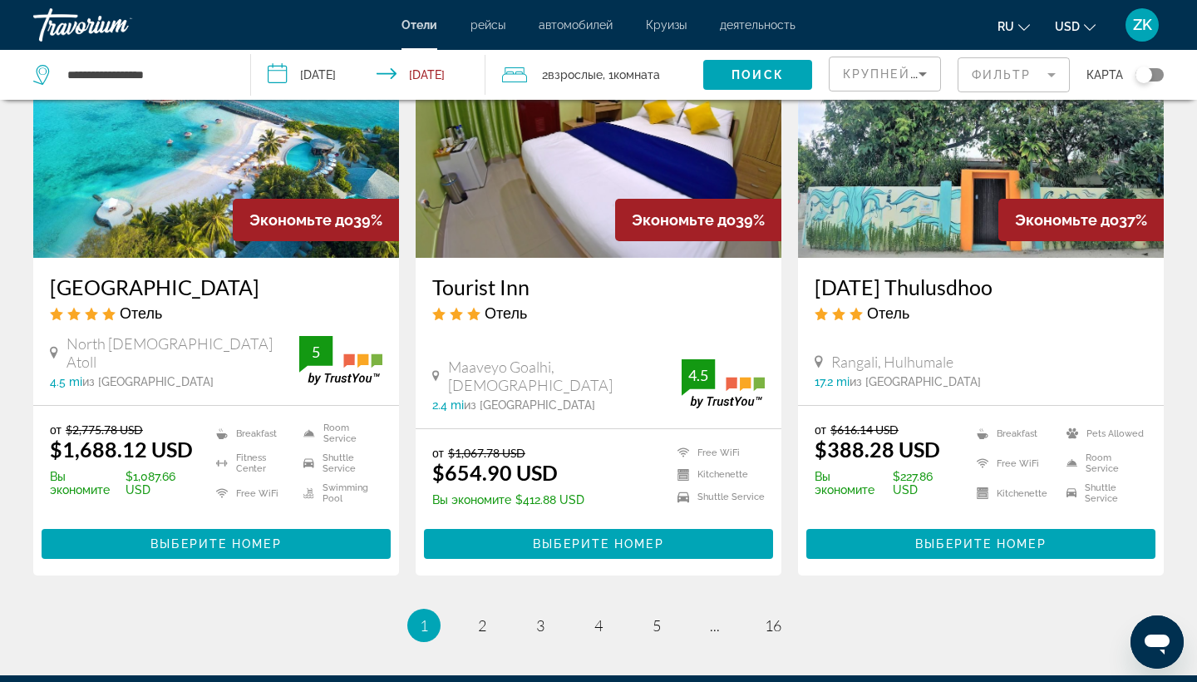
scroll to position [2161, 0]
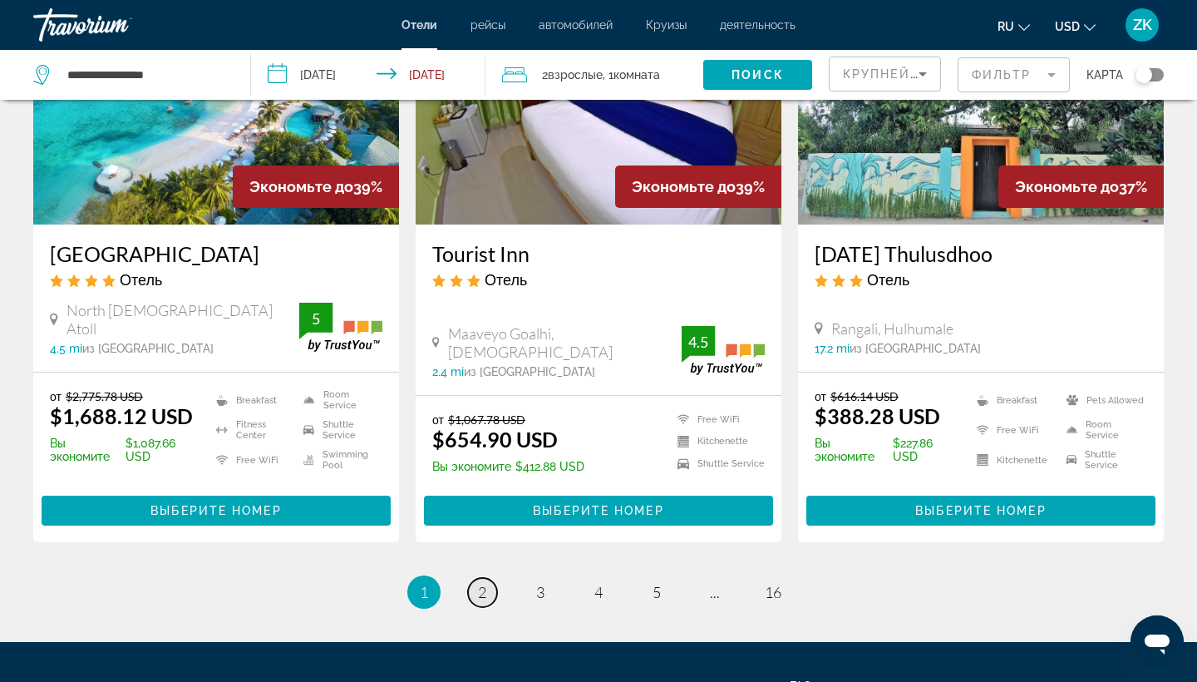
click at [479, 583] on span "2" at bounding box center [482, 592] width 8 height 18
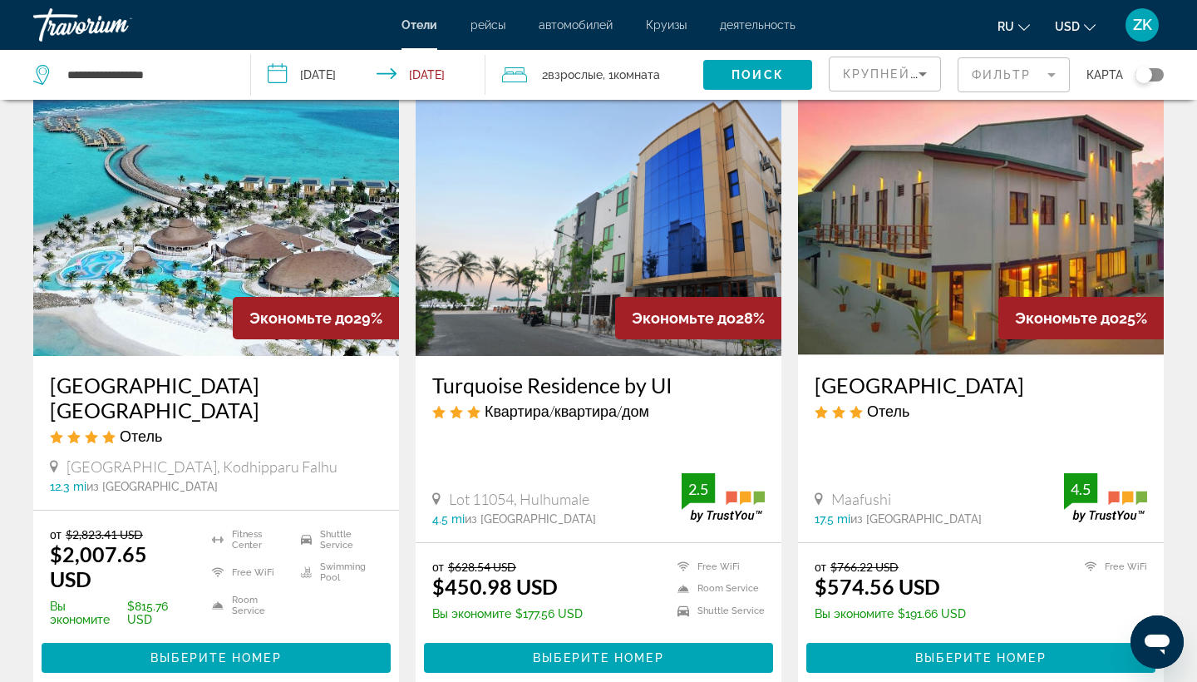
scroll to position [2028, 0]
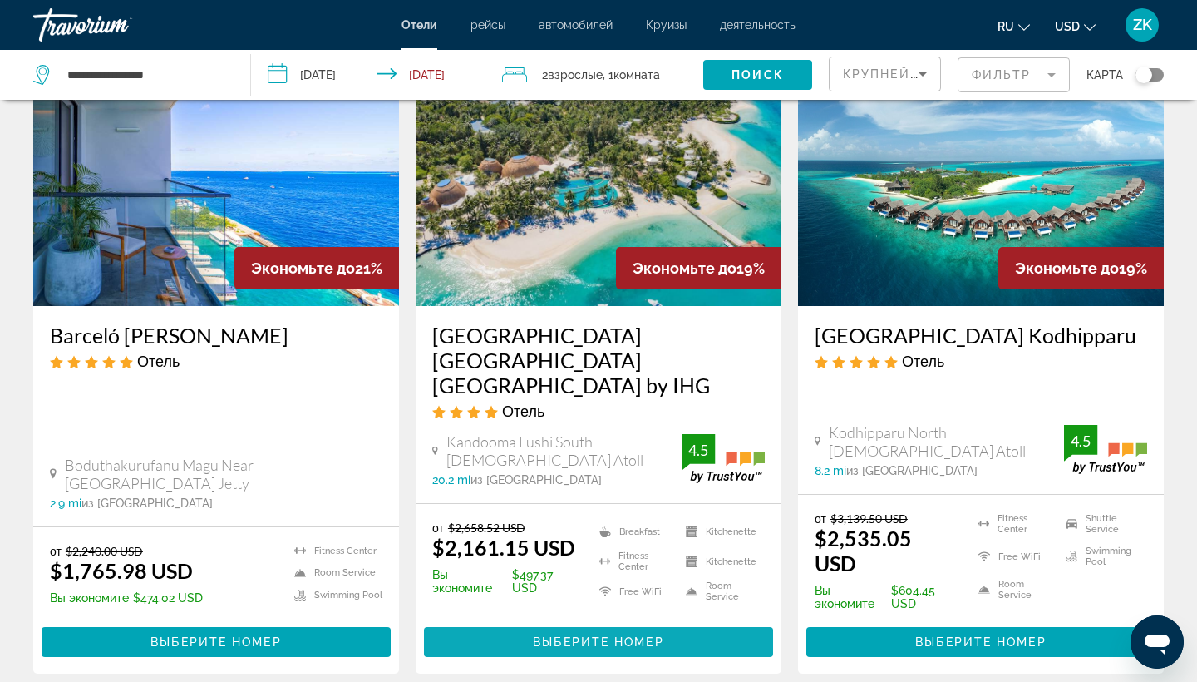
scroll to position [2028, 0]
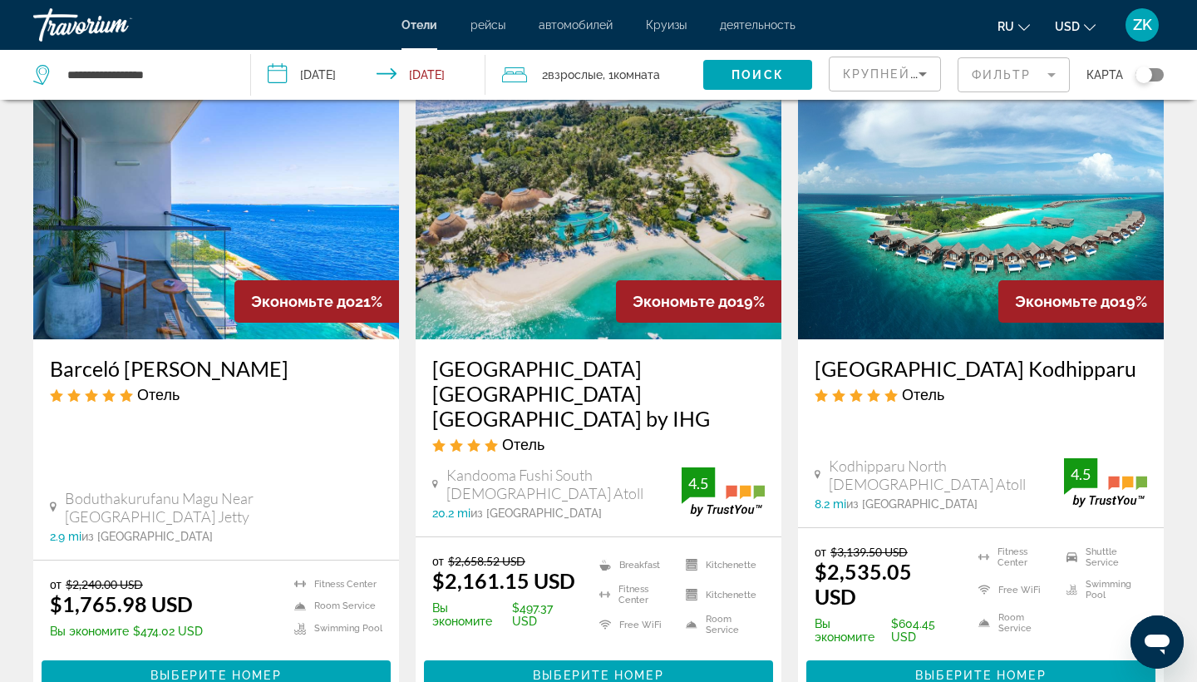
click at [215, 230] on img "Main content" at bounding box center [216, 206] width 366 height 266
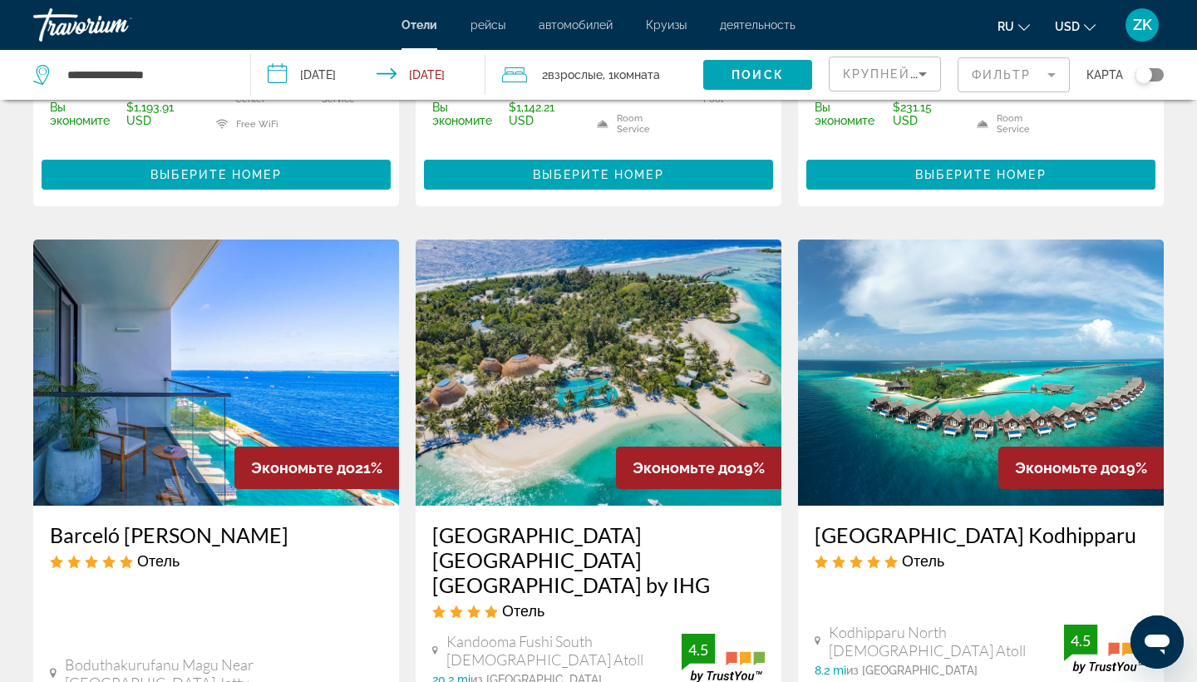
scroll to position [1895, 0]
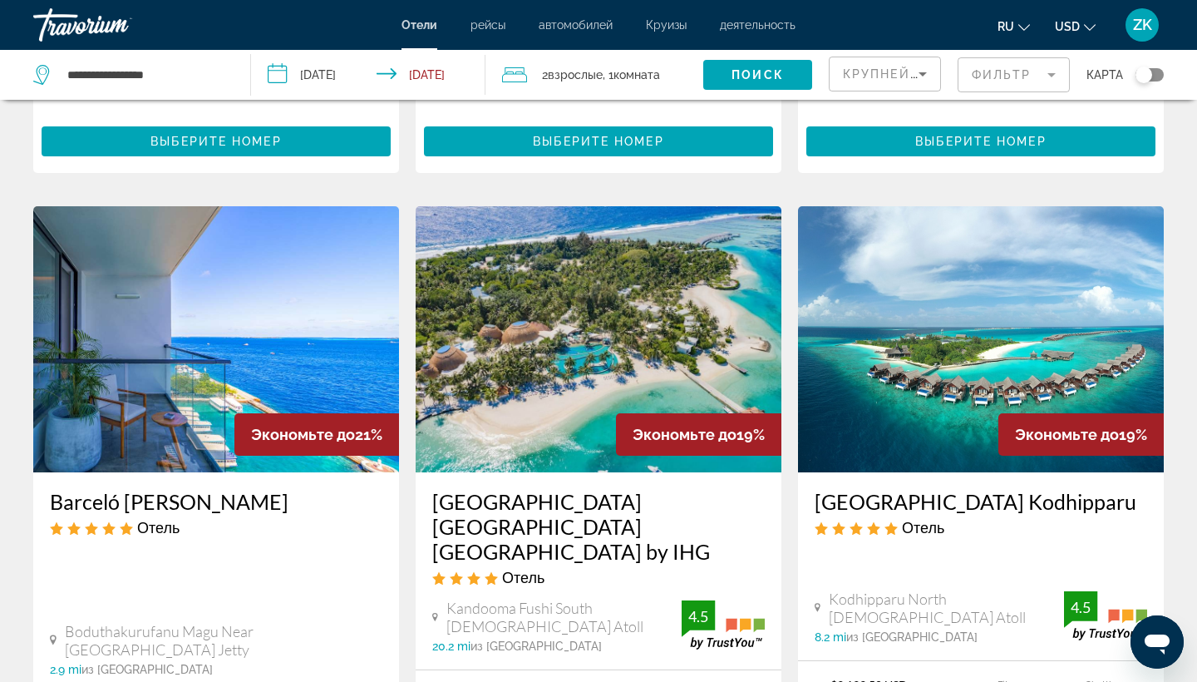
click at [590, 304] on img "Main content" at bounding box center [599, 339] width 366 height 266
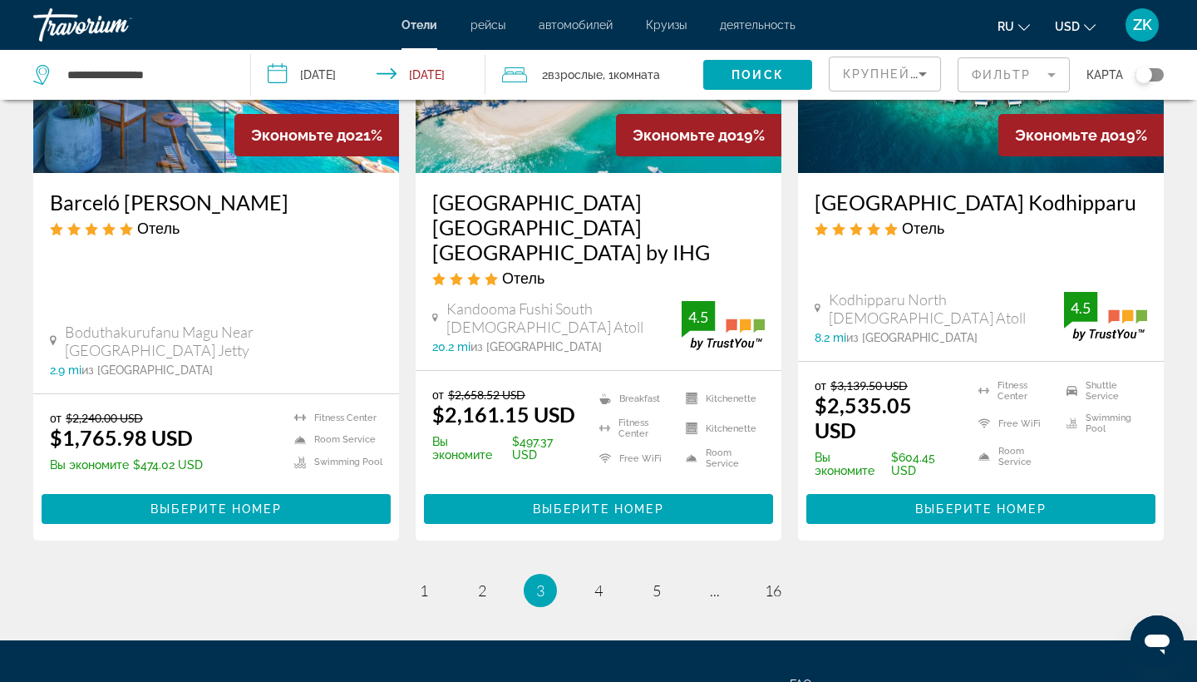
scroll to position [2261, 0]
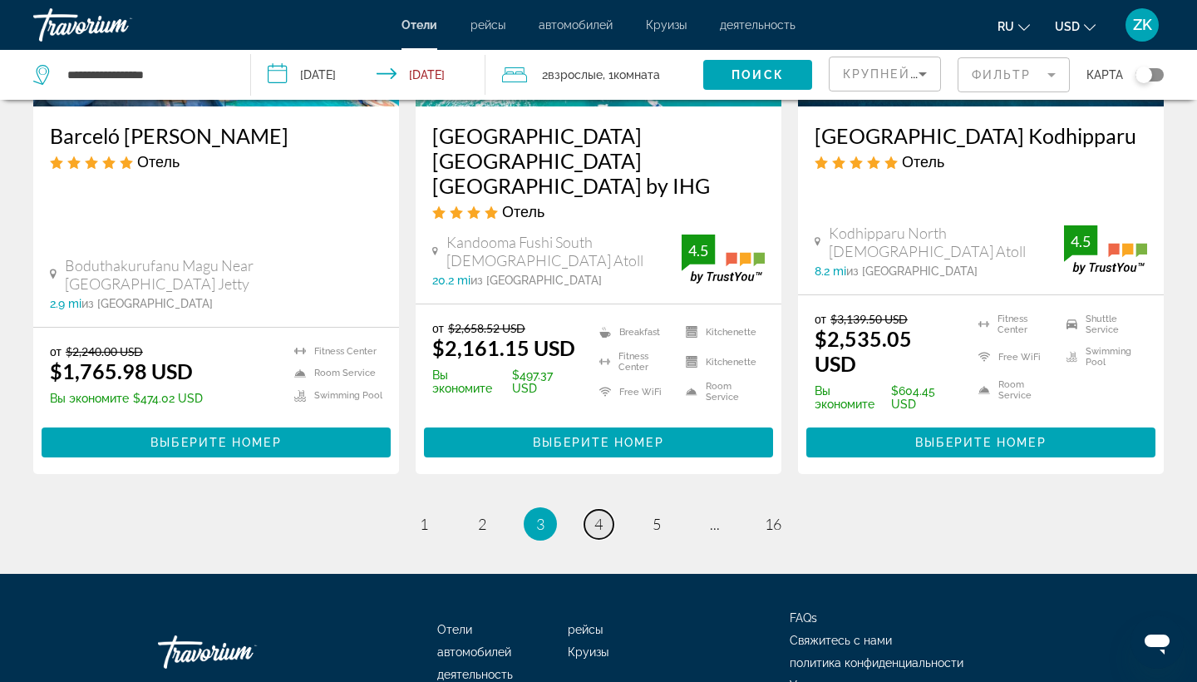
click at [598, 514] on span "4" at bounding box center [598, 523] width 8 height 18
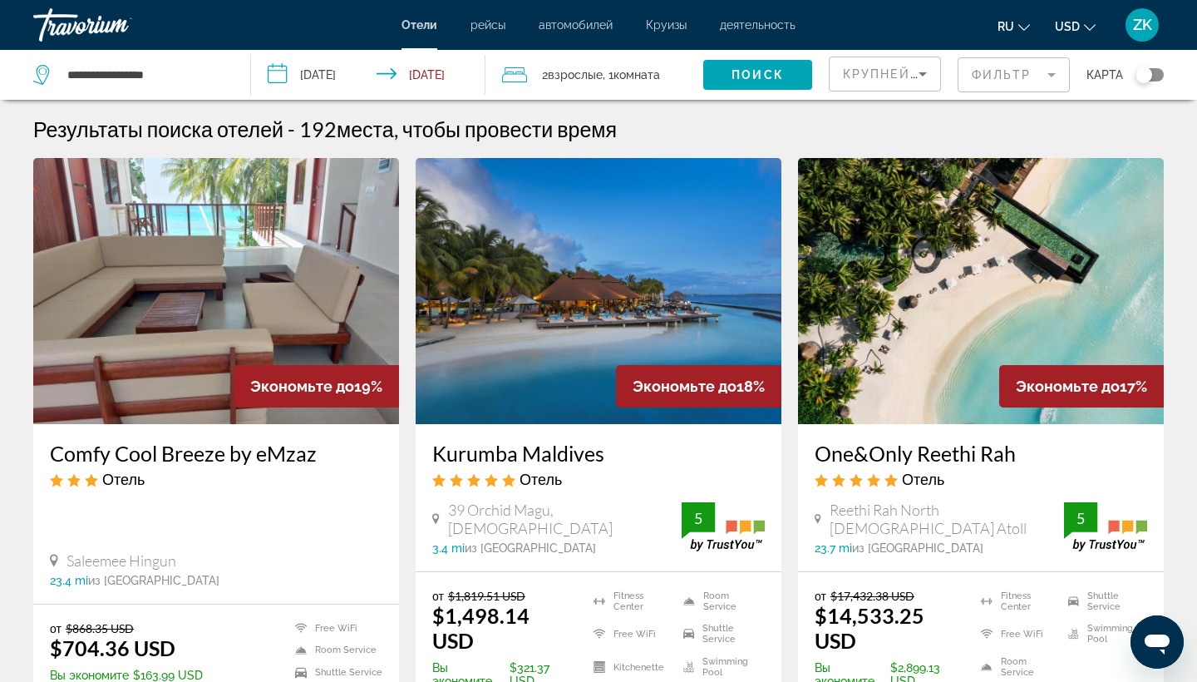
scroll to position [33, 0]
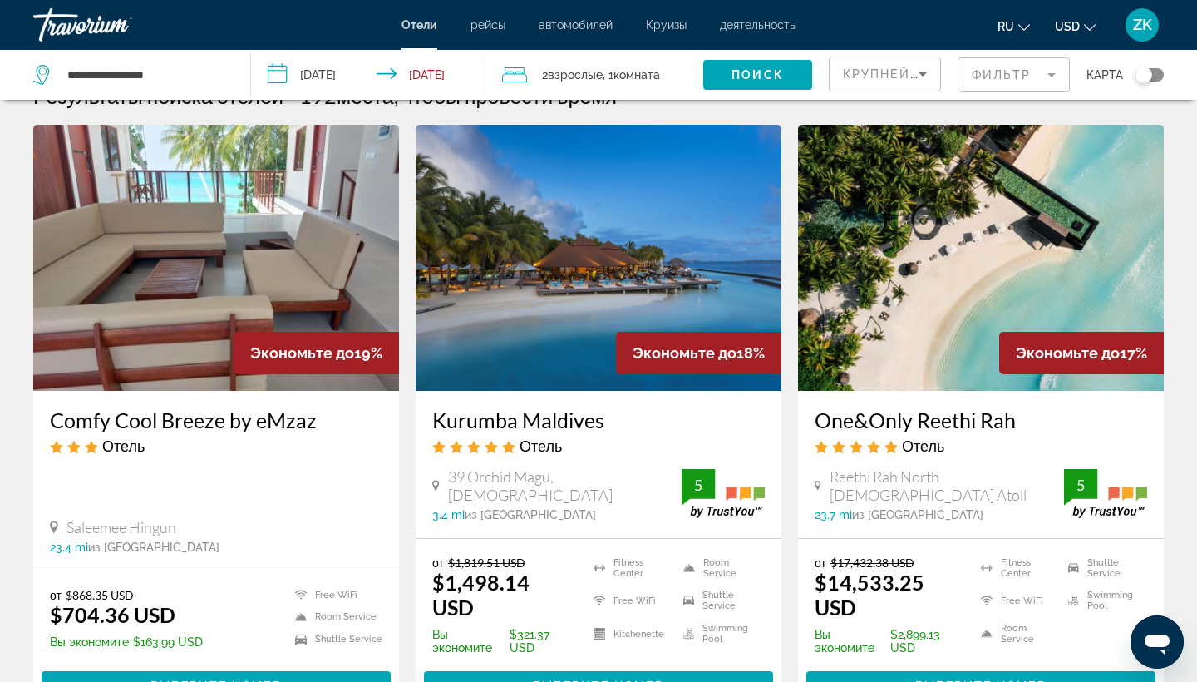
click at [650, 231] on img "Main content" at bounding box center [599, 258] width 366 height 266
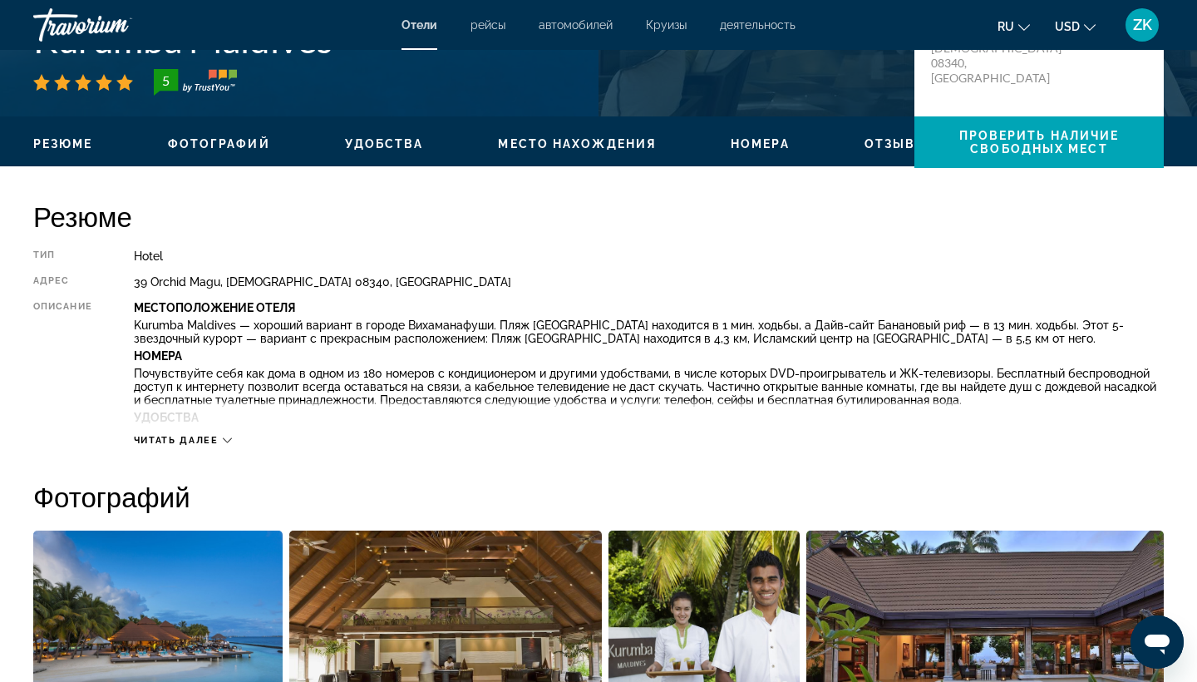
scroll to position [399, 0]
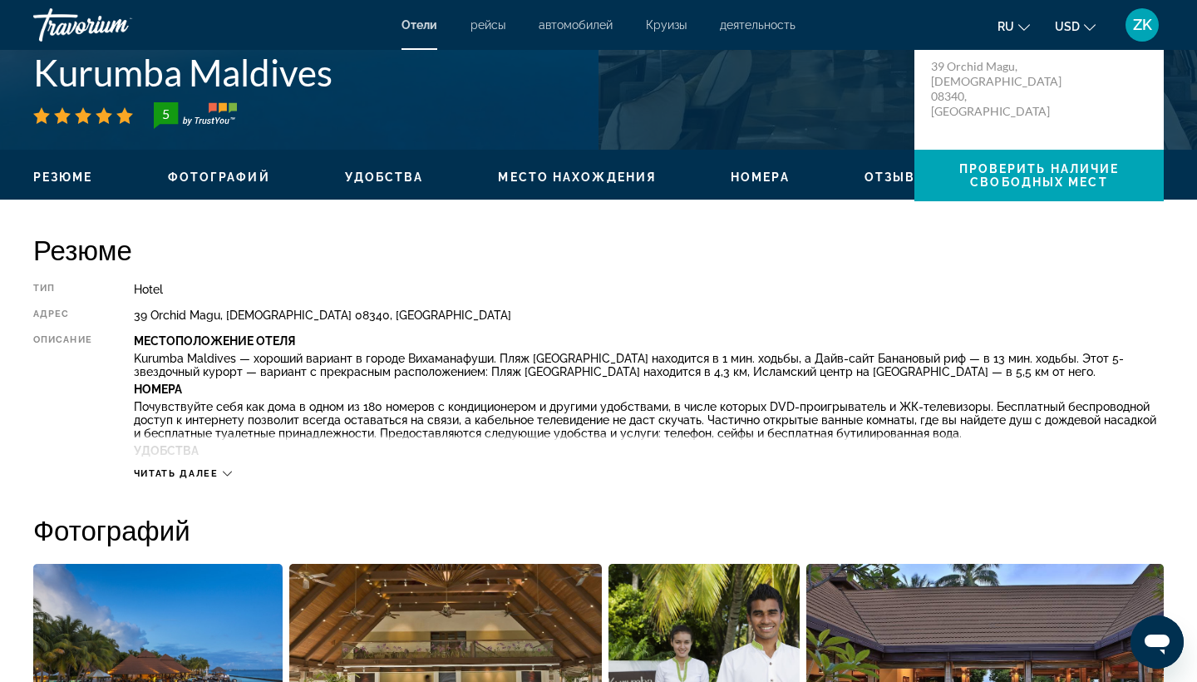
click at [192, 470] on span "Читать далее" at bounding box center [176, 473] width 85 height 11
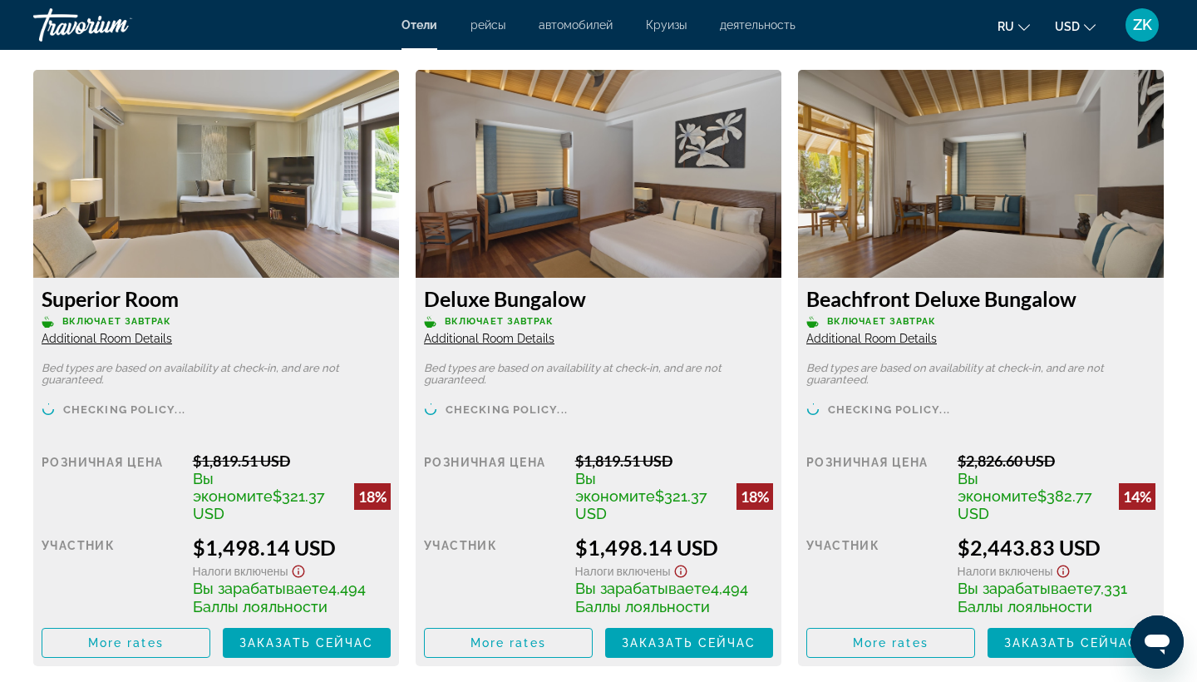
scroll to position [2447, 0]
